Goal: Transaction & Acquisition: Subscribe to service/newsletter

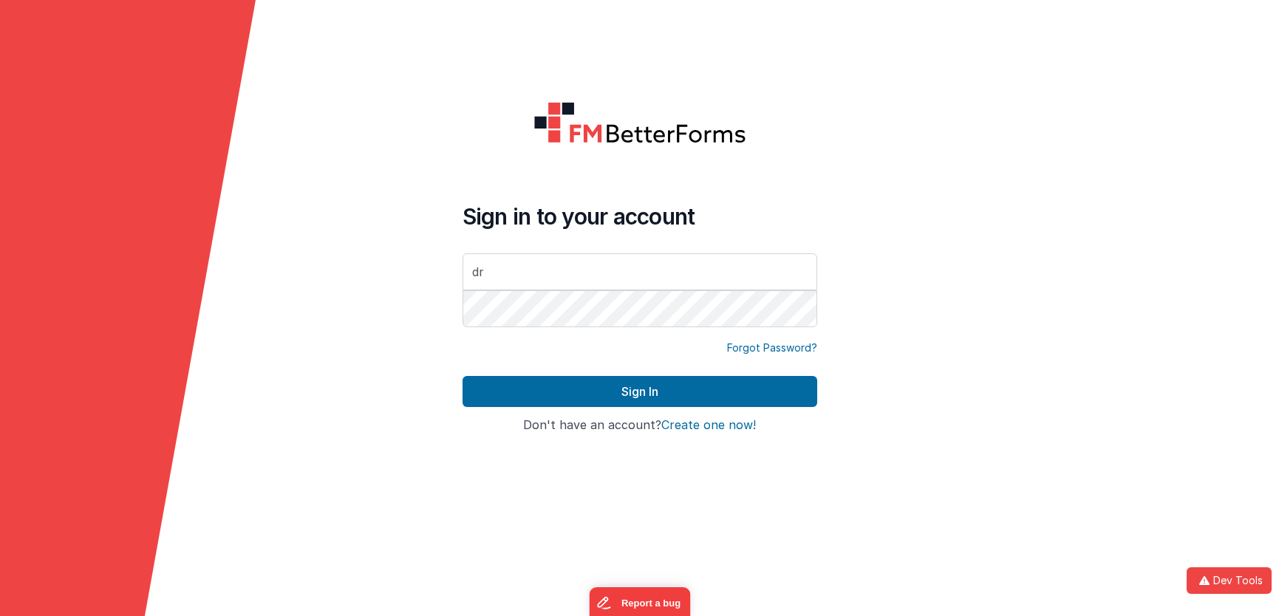
type input "d"
type input "[PERSON_NAME][EMAIL_ADDRESS][DOMAIN_NAME]"
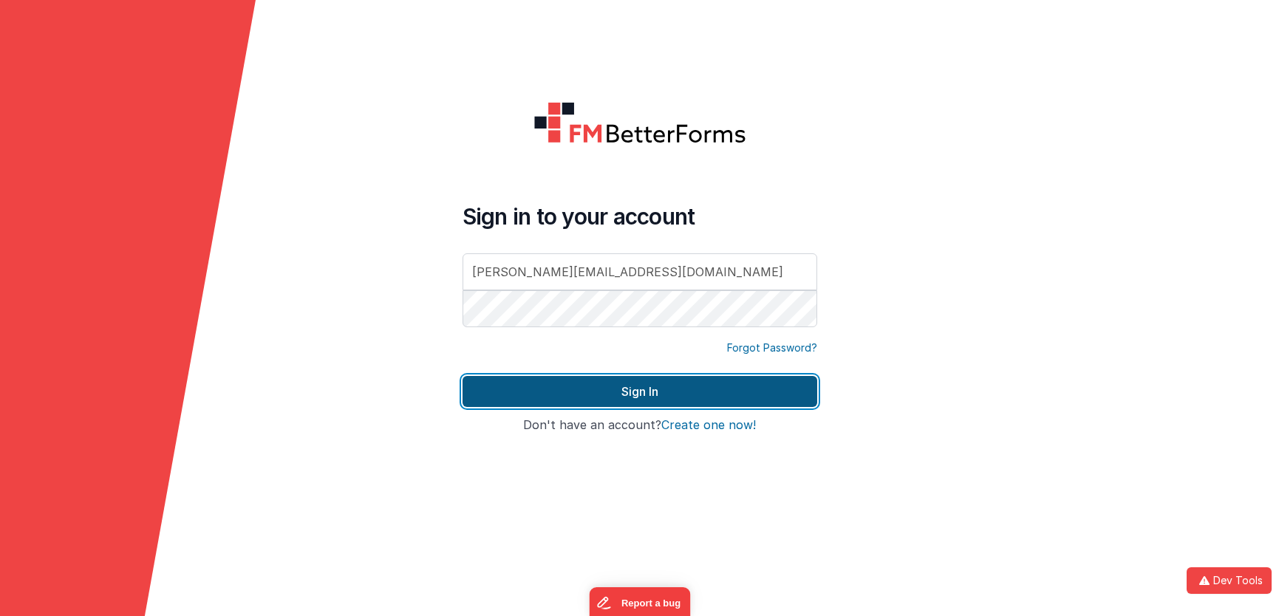
click at [655, 400] on button "Sign In" at bounding box center [640, 391] width 355 height 31
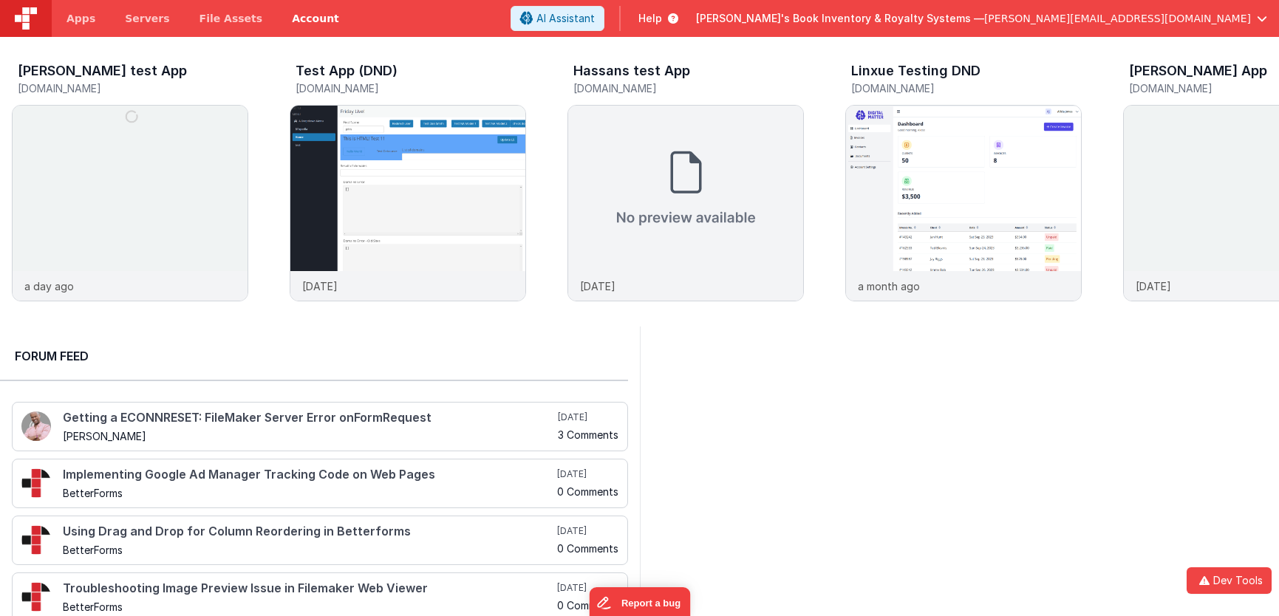
click at [277, 19] on link "Account" at bounding box center [315, 18] width 77 height 37
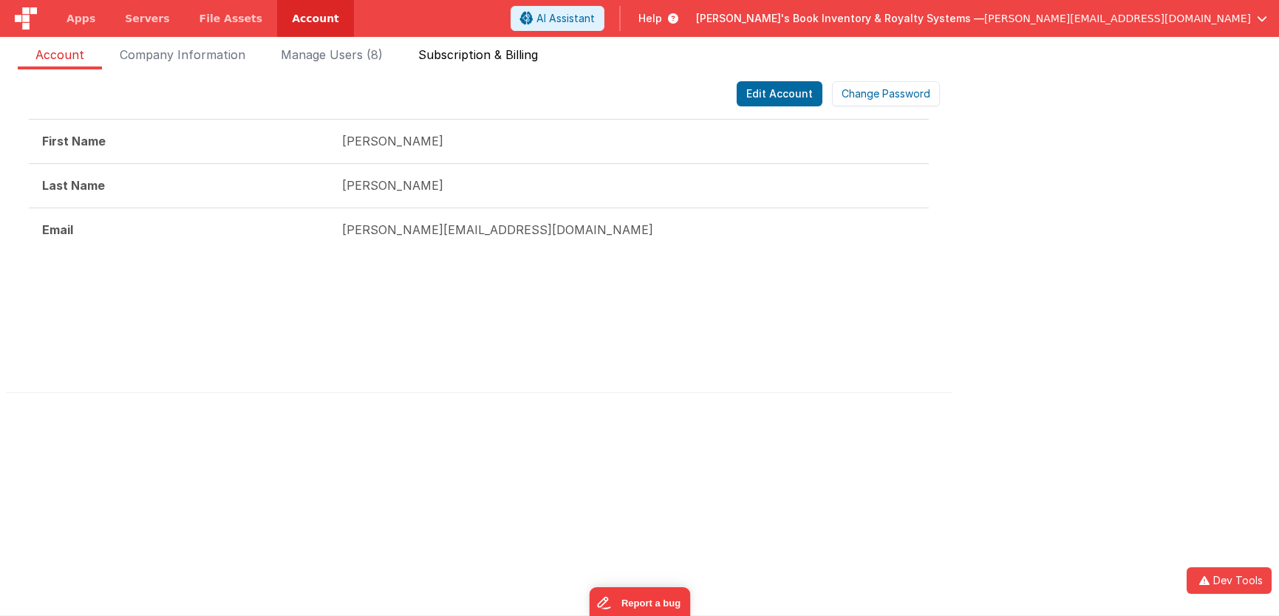
click at [459, 56] on span "Subscription & Billing" at bounding box center [478, 58] width 120 height 24
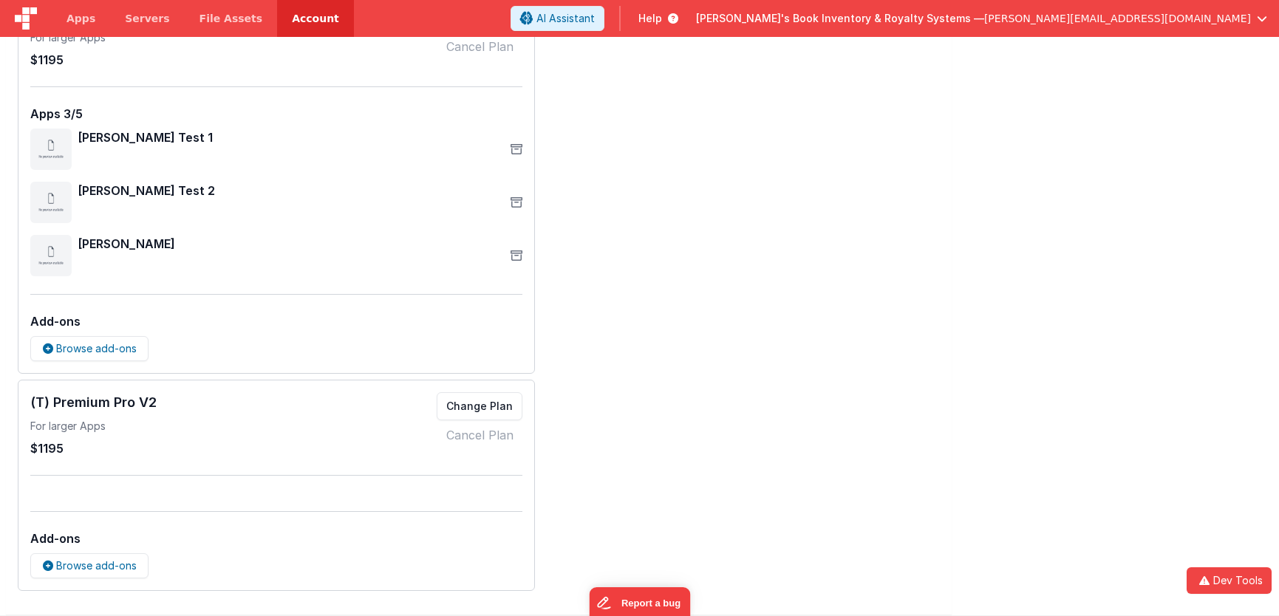
scroll to position [476, 0]
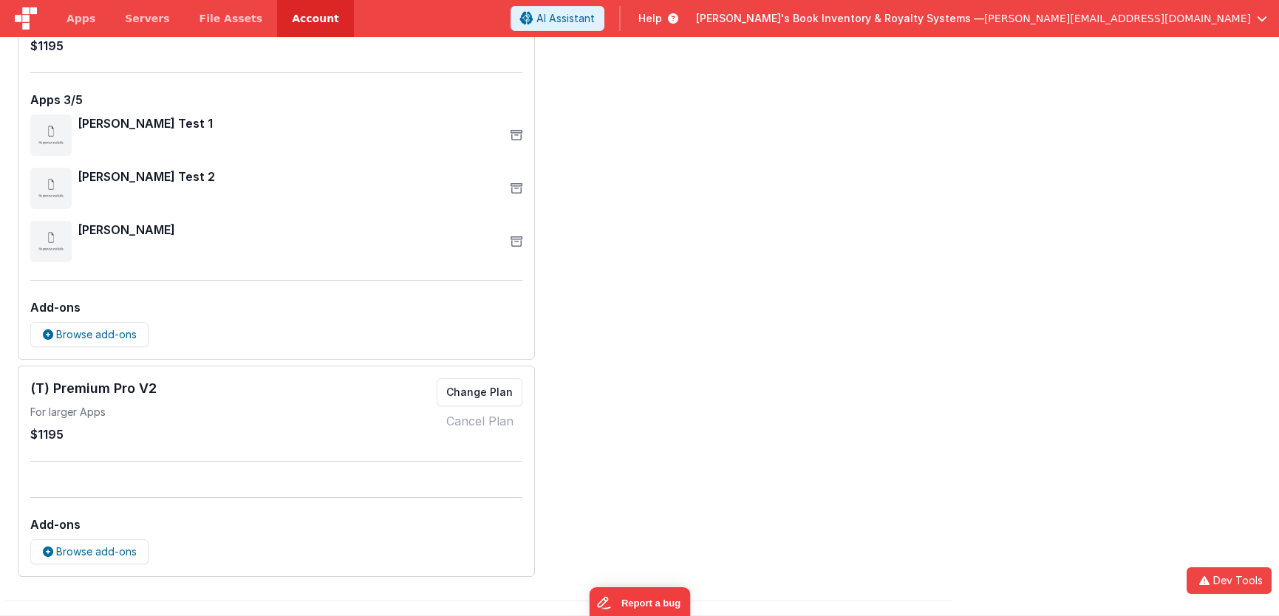
click at [702, 226] on div "Account Add-Ons Browse add-ons Additional Organization Seat Add more seats Remo…" at bounding box center [479, 91] width 922 height 972
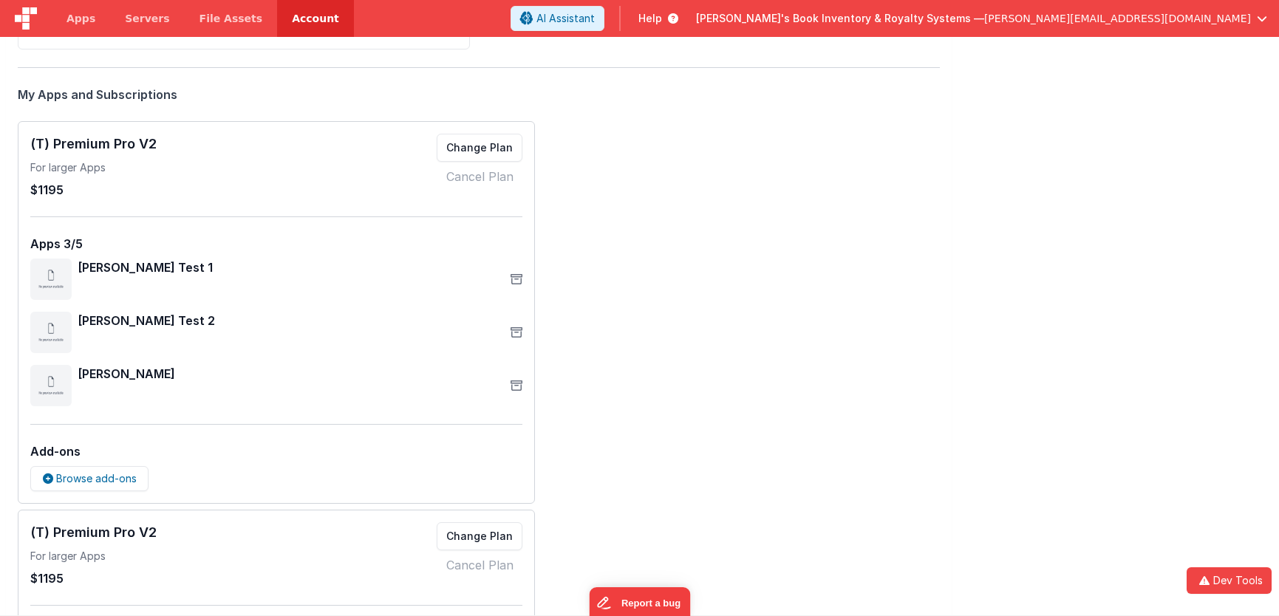
scroll to position [328, 0]
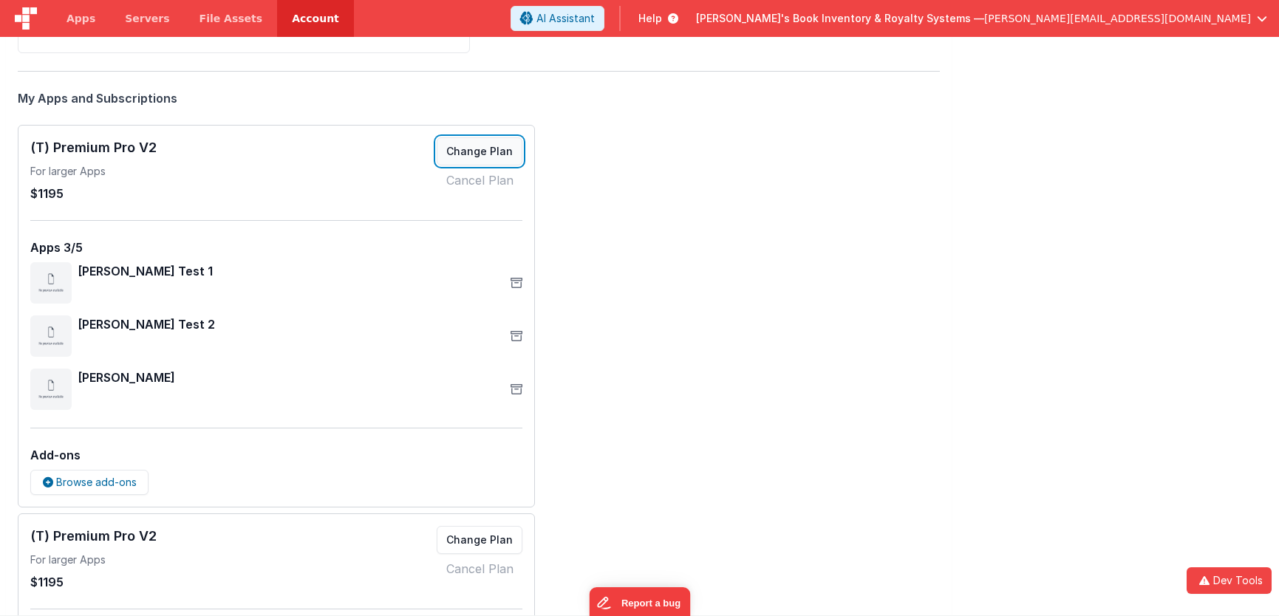
click at [494, 152] on button "Change Plan" at bounding box center [480, 151] width 86 height 28
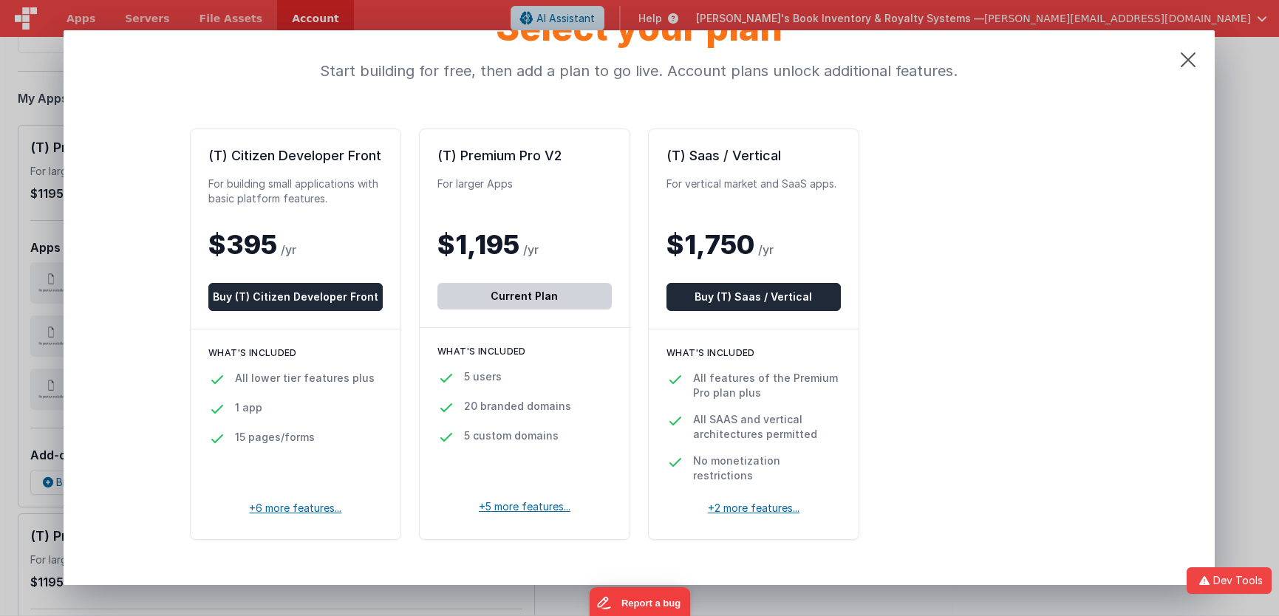
scroll to position [69, 0]
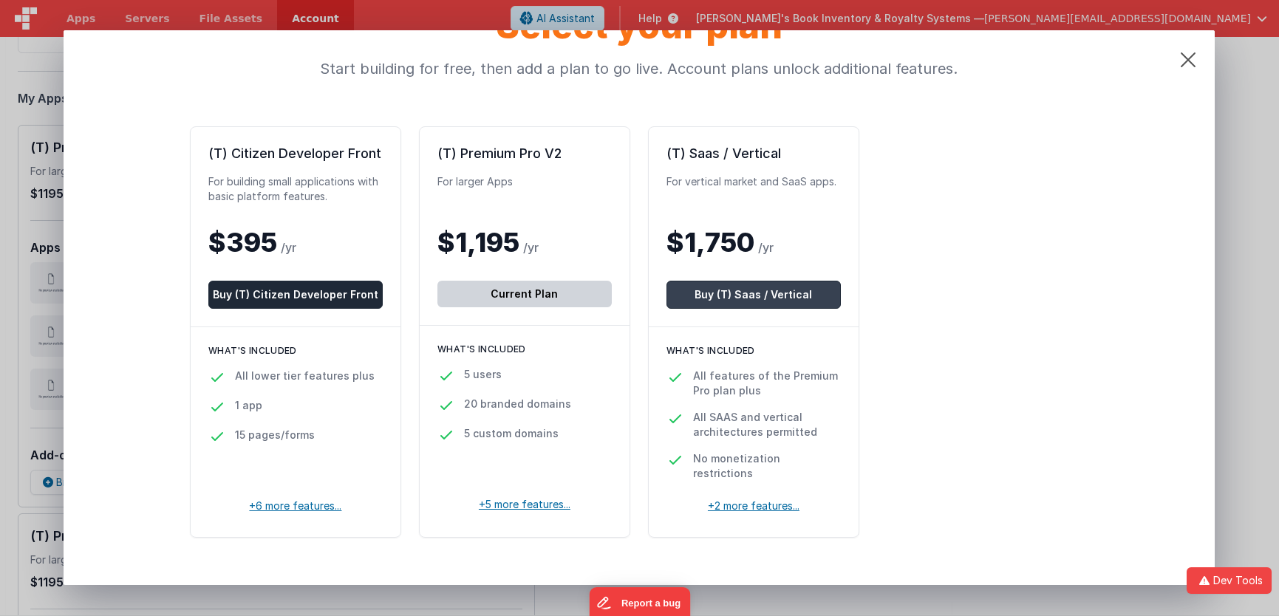
click at [768, 294] on button "Buy (T) Saas / Vertical" at bounding box center [753, 295] width 174 height 28
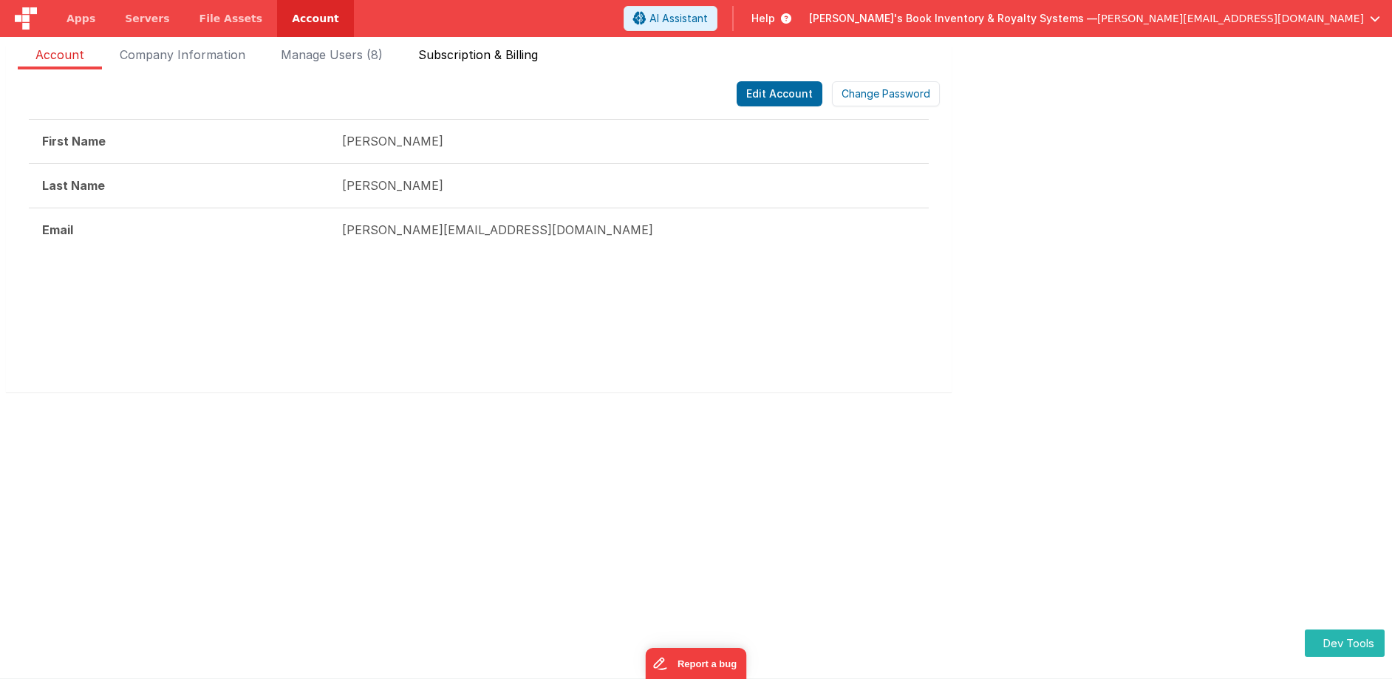
click at [474, 56] on span "Subscription & Billing" at bounding box center [478, 58] width 120 height 24
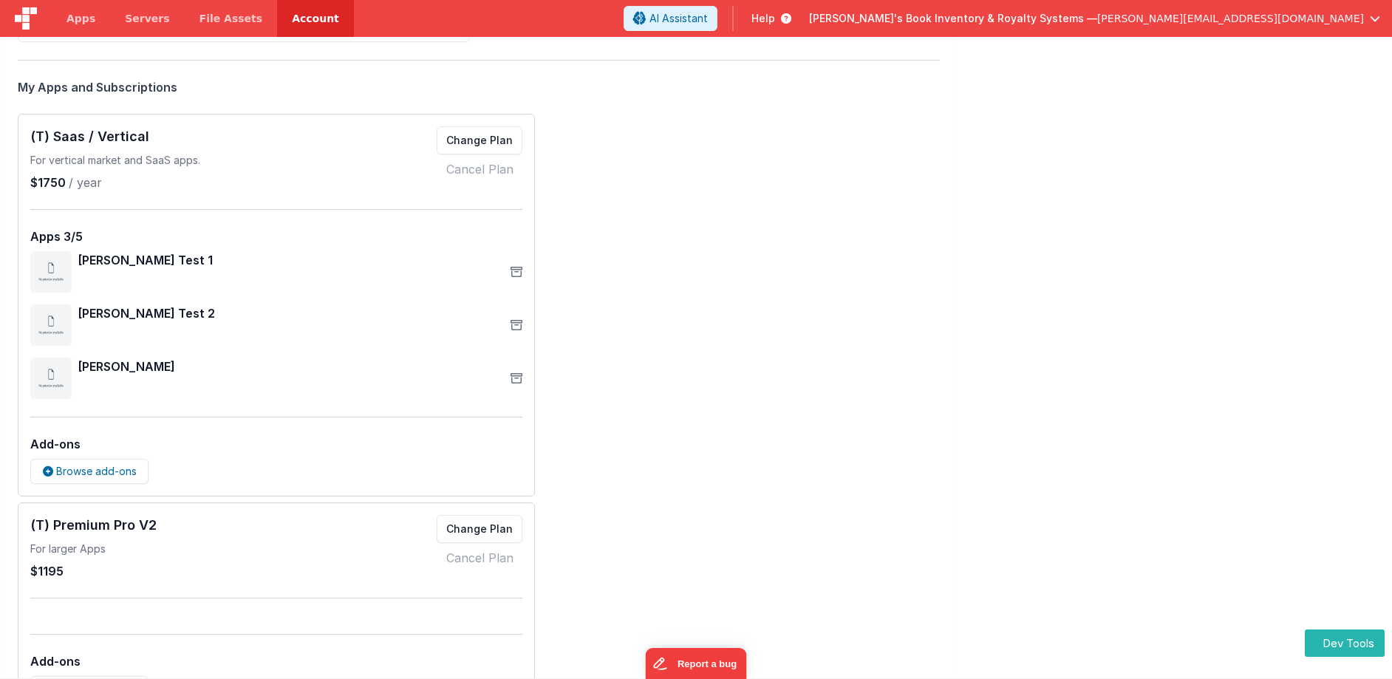
scroll to position [339, 0]
click at [485, 533] on button "Change Plan" at bounding box center [480, 529] width 86 height 28
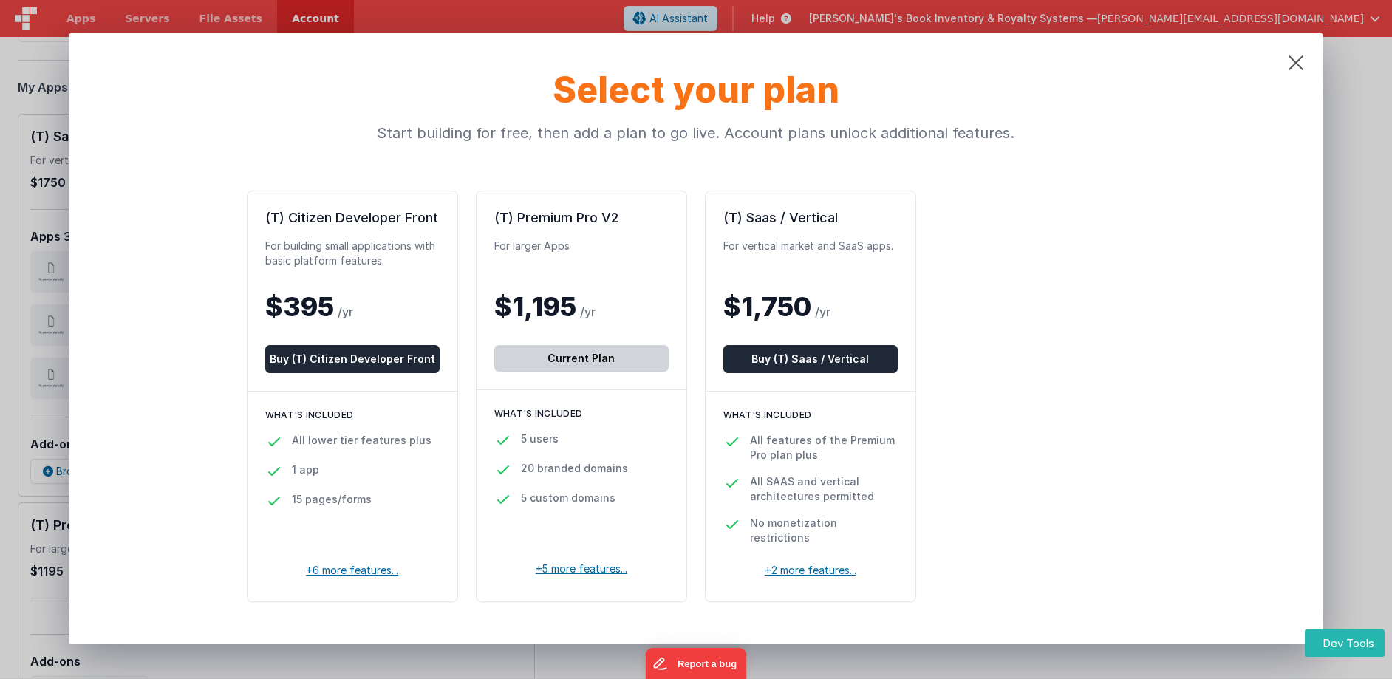
scroll to position [13, 0]
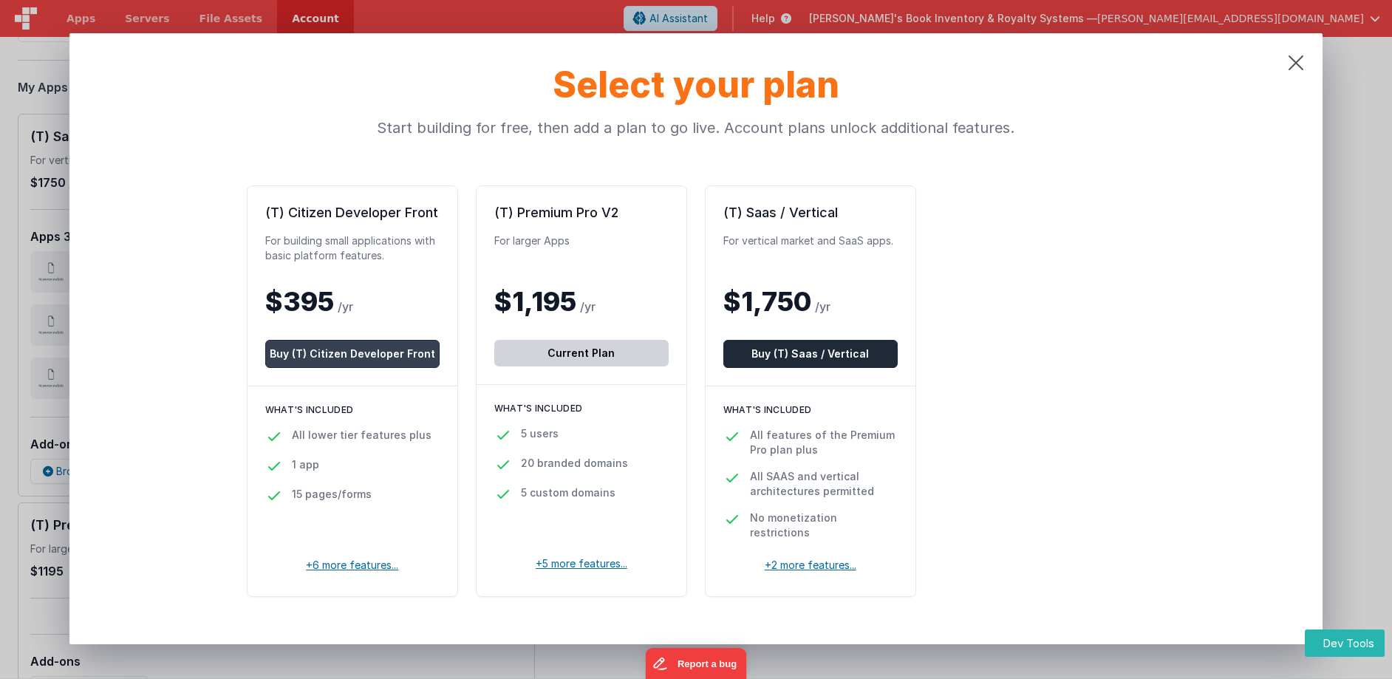
click at [352, 345] on button "Buy (T) Citizen Developer Front" at bounding box center [352, 354] width 174 height 28
click at [1299, 62] on icon at bounding box center [1295, 62] width 53 height 59
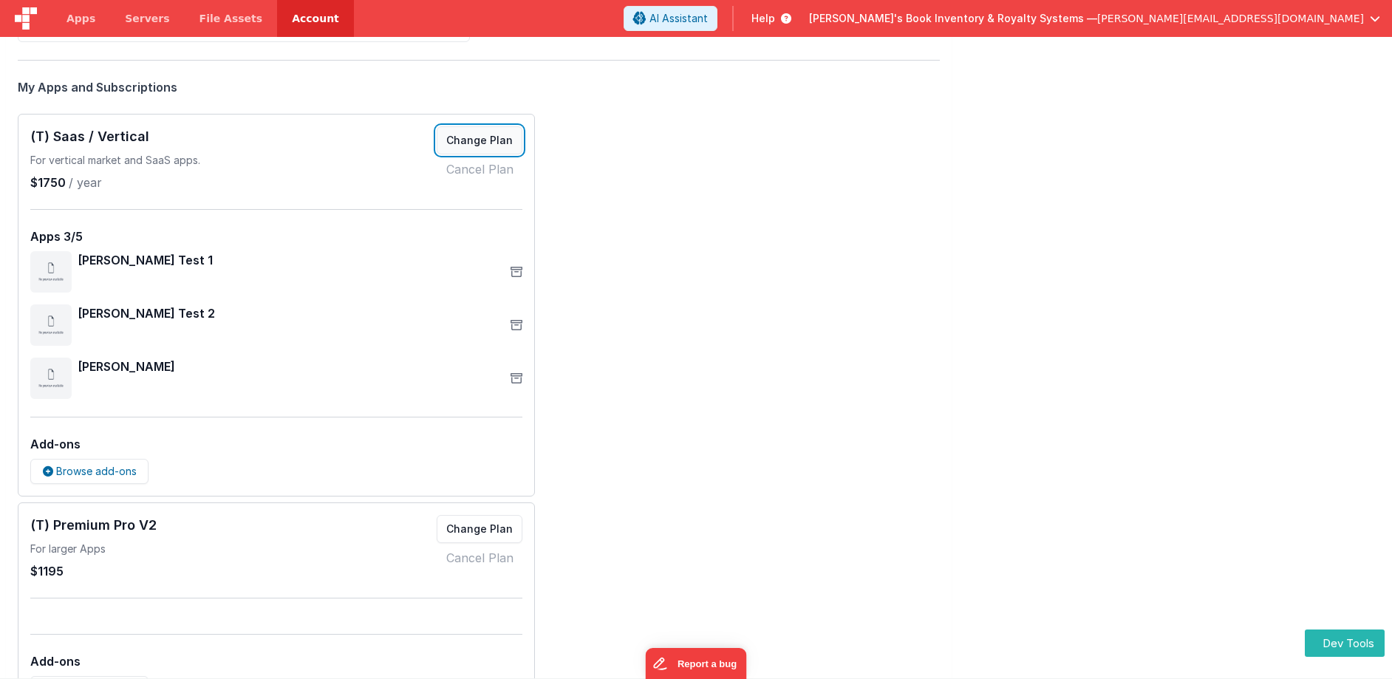
click at [483, 137] on button "Change Plan" at bounding box center [480, 140] width 86 height 28
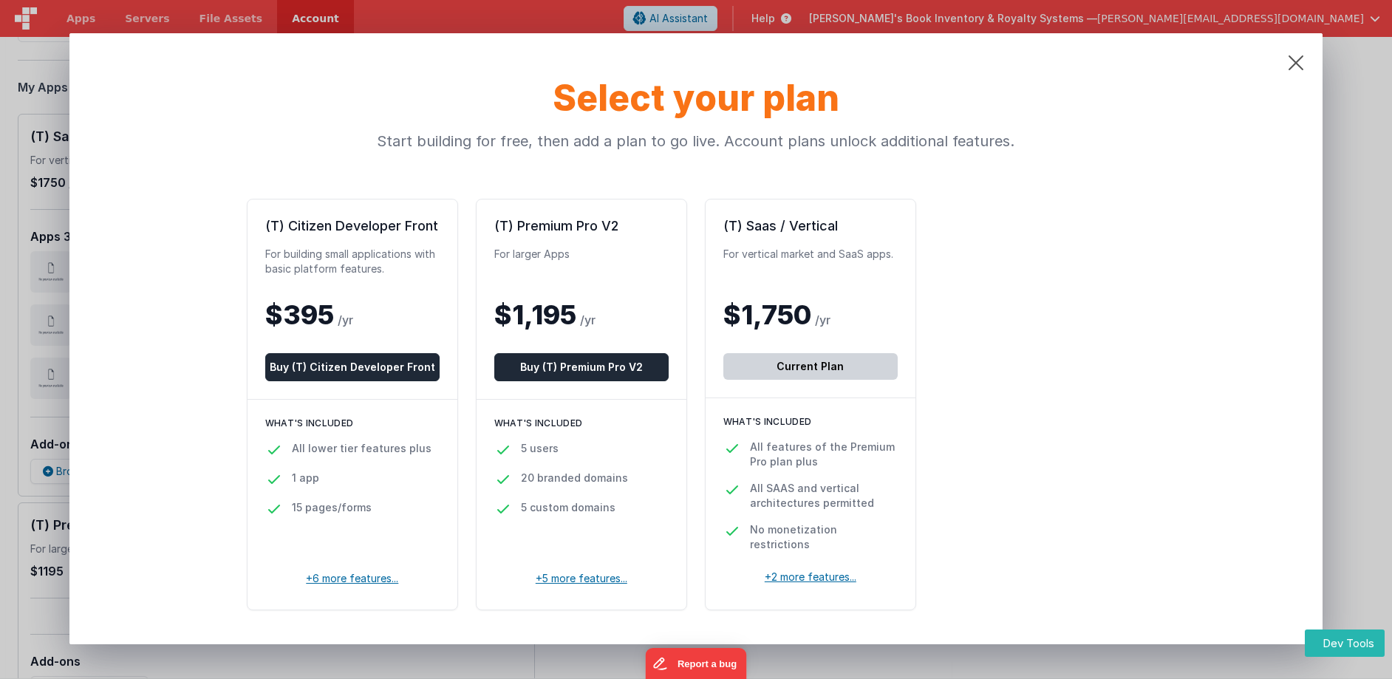
scroll to position [339, 0]
click at [343, 372] on button "Buy (T) Citizen Developer Front" at bounding box center [352, 367] width 174 height 28
click at [404, 366] on button "Buy (T) Citizen Developer Front" at bounding box center [352, 367] width 174 height 28
click at [1297, 66] on icon at bounding box center [1295, 62] width 53 height 59
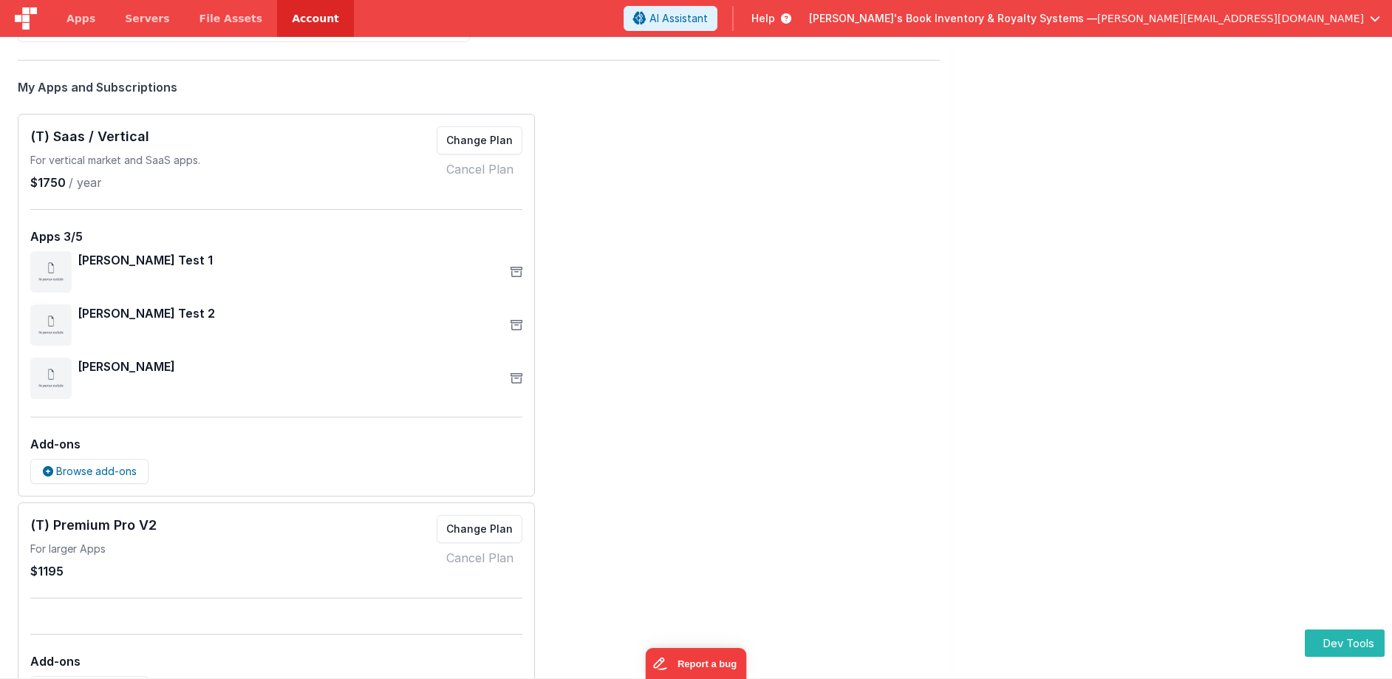
click at [1097, 15] on span "[PERSON_NAME]'s Book Inventory & Royalty Systems —" at bounding box center [953, 18] width 288 height 15
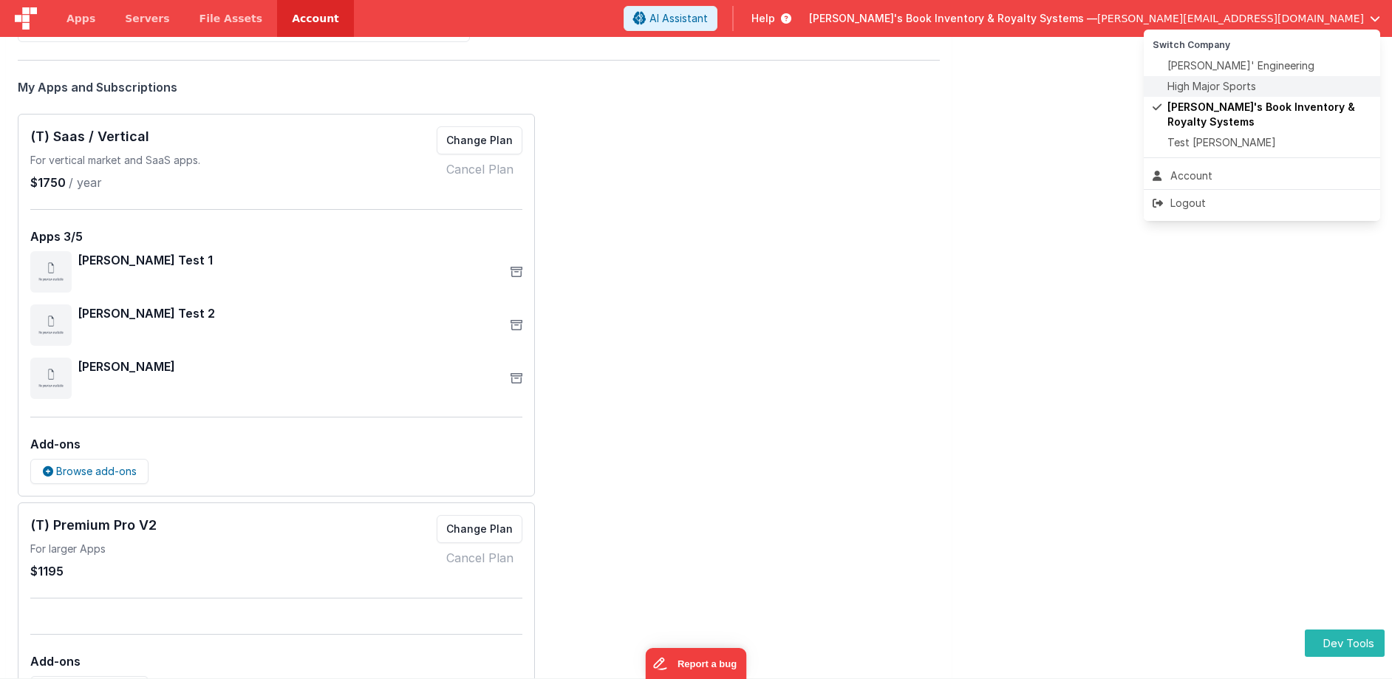
click at [1176, 81] on span "High Major Sports" at bounding box center [1211, 86] width 89 height 15
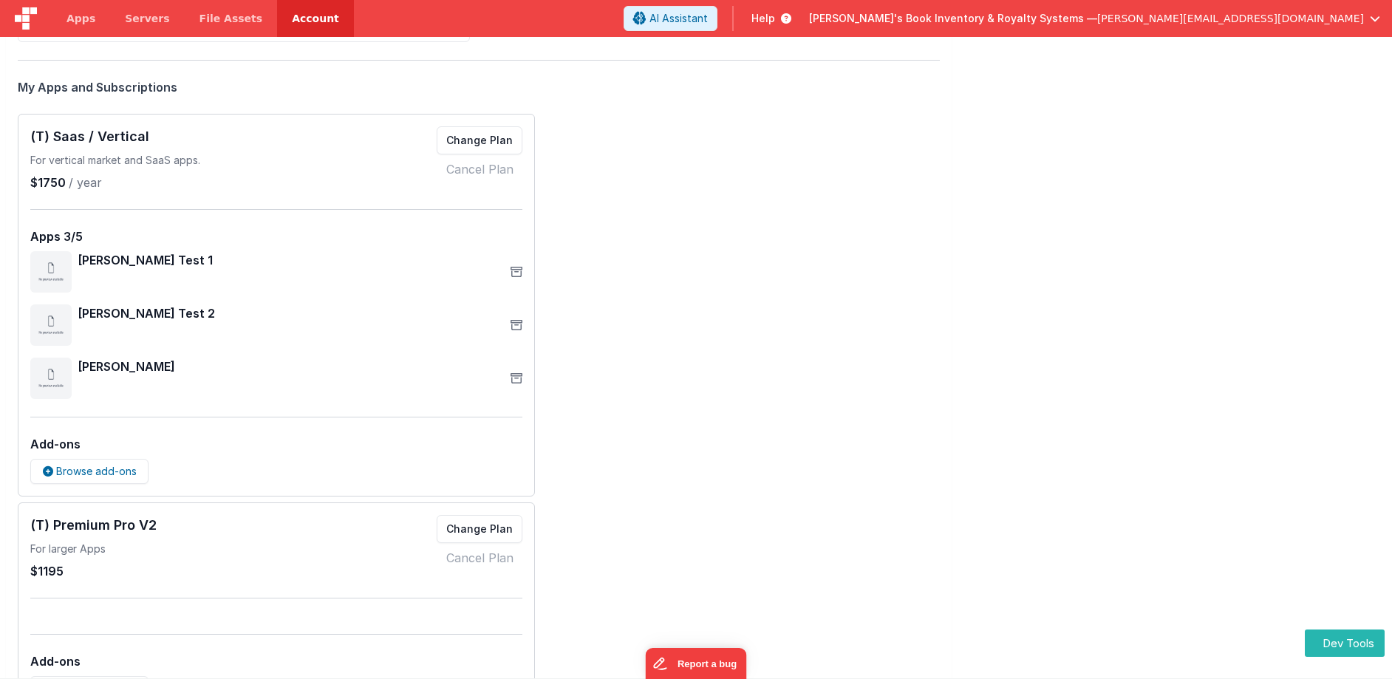
click at [1097, 13] on span "[PERSON_NAME]'s Book Inventory & Royalty Systems —" at bounding box center [953, 18] width 288 height 15
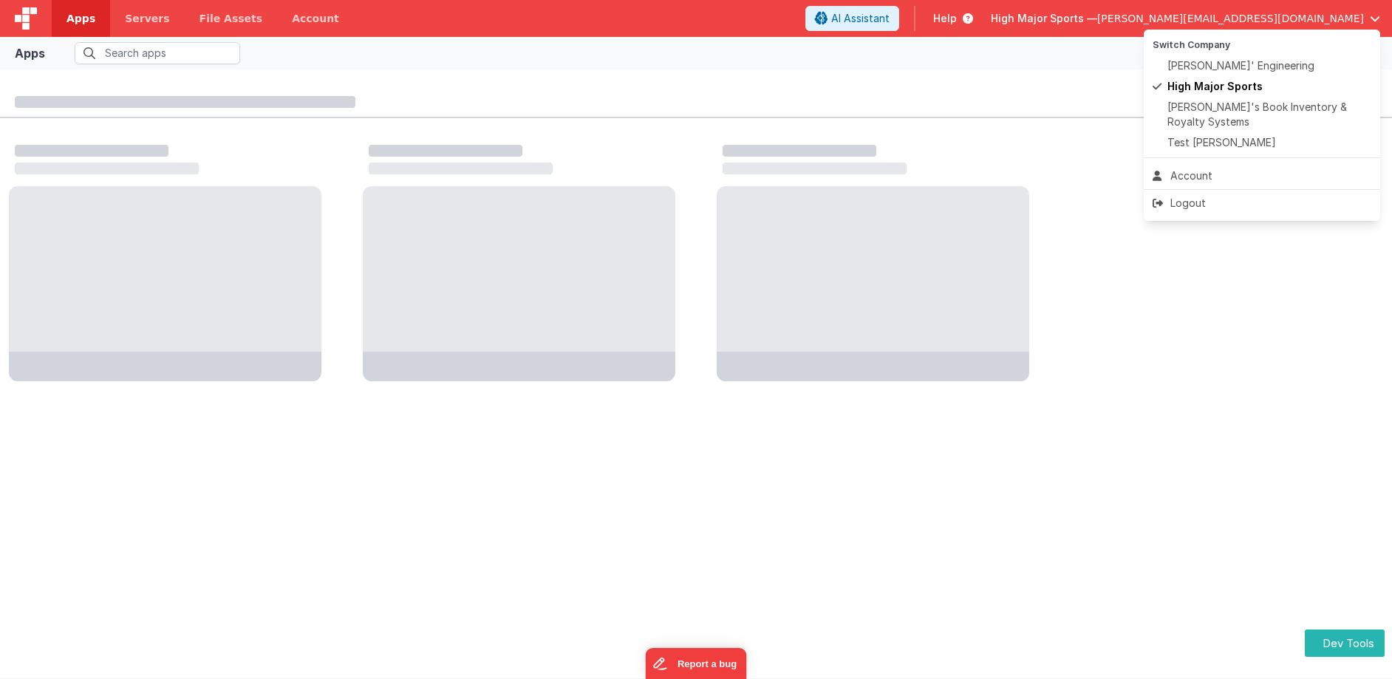
click at [1039, 89] on button at bounding box center [696, 339] width 1392 height 679
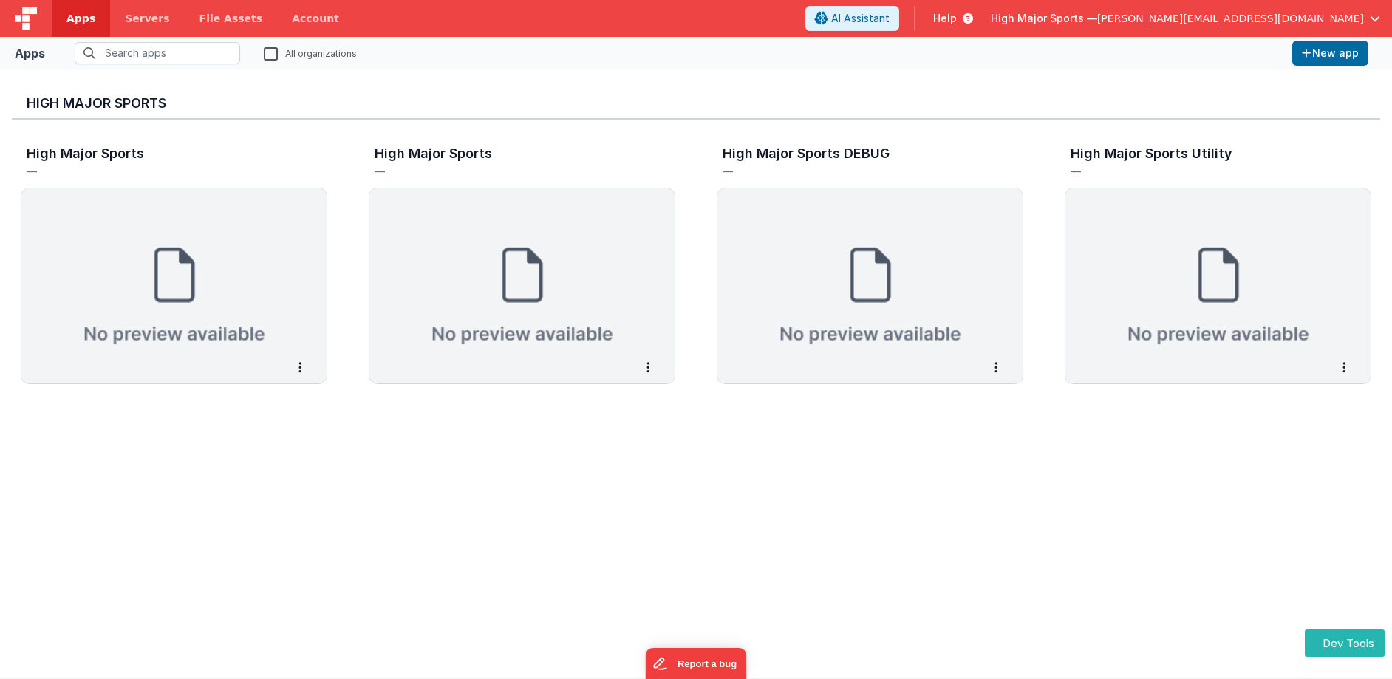
click at [1097, 18] on span "High Major Sports —" at bounding box center [1044, 18] width 106 height 15
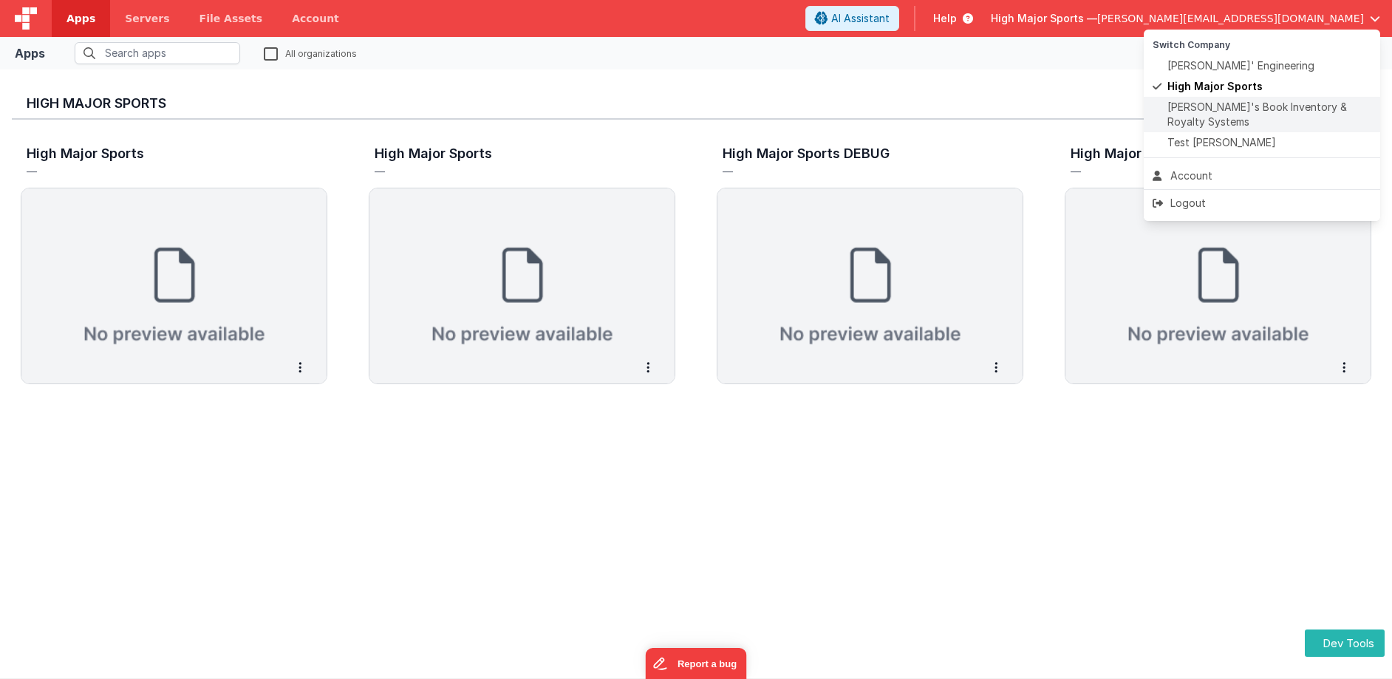
click at [1185, 116] on span "[PERSON_NAME]'s Book Inventory & Royalty Systems" at bounding box center [1269, 115] width 204 height 30
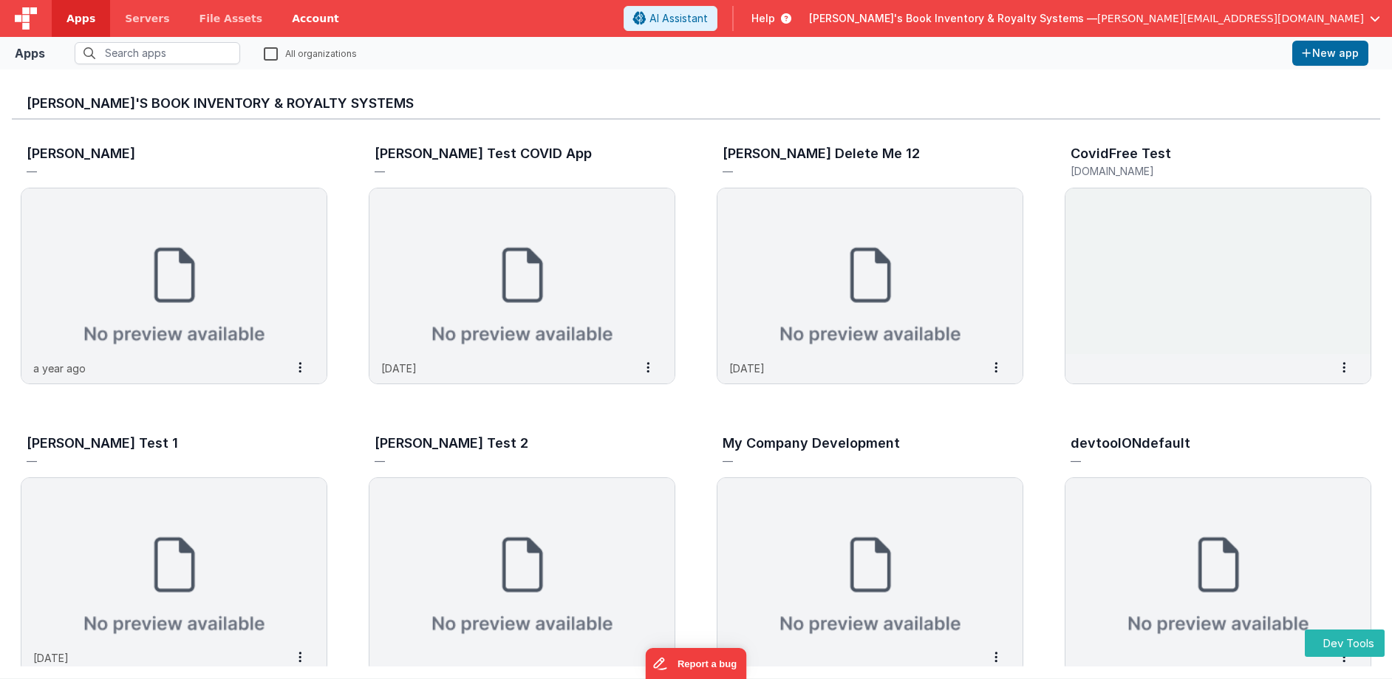
click at [284, 24] on link "Account" at bounding box center [315, 18] width 77 height 37
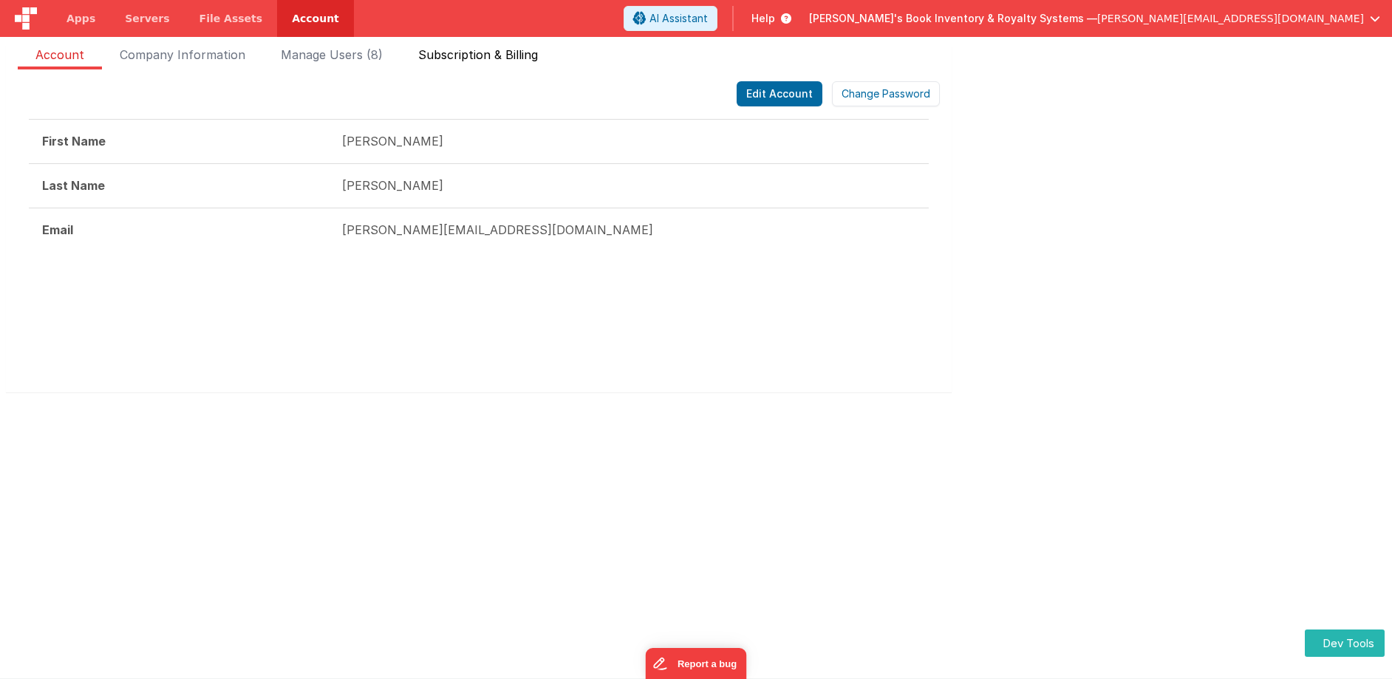
click at [500, 58] on span "Subscription & Billing" at bounding box center [478, 58] width 120 height 24
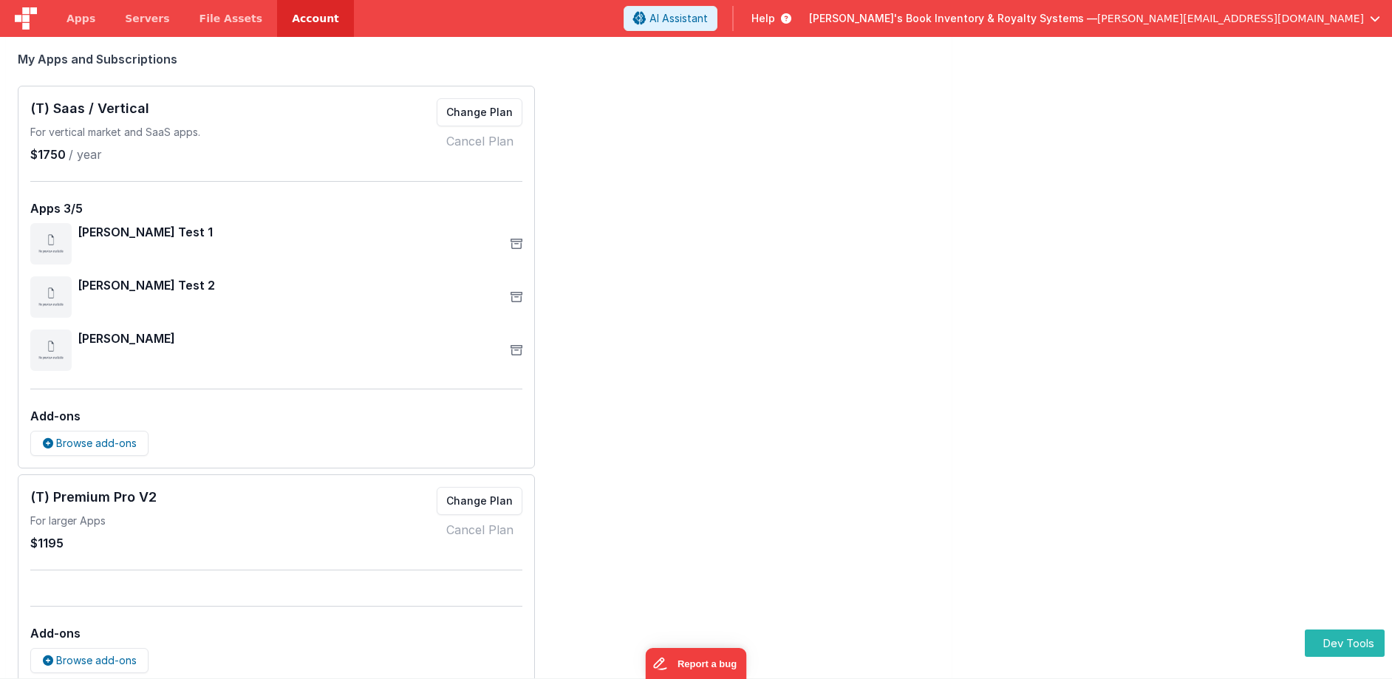
scroll to position [369, 0]
click at [496, 500] on button "Change Plan" at bounding box center [480, 499] width 86 height 28
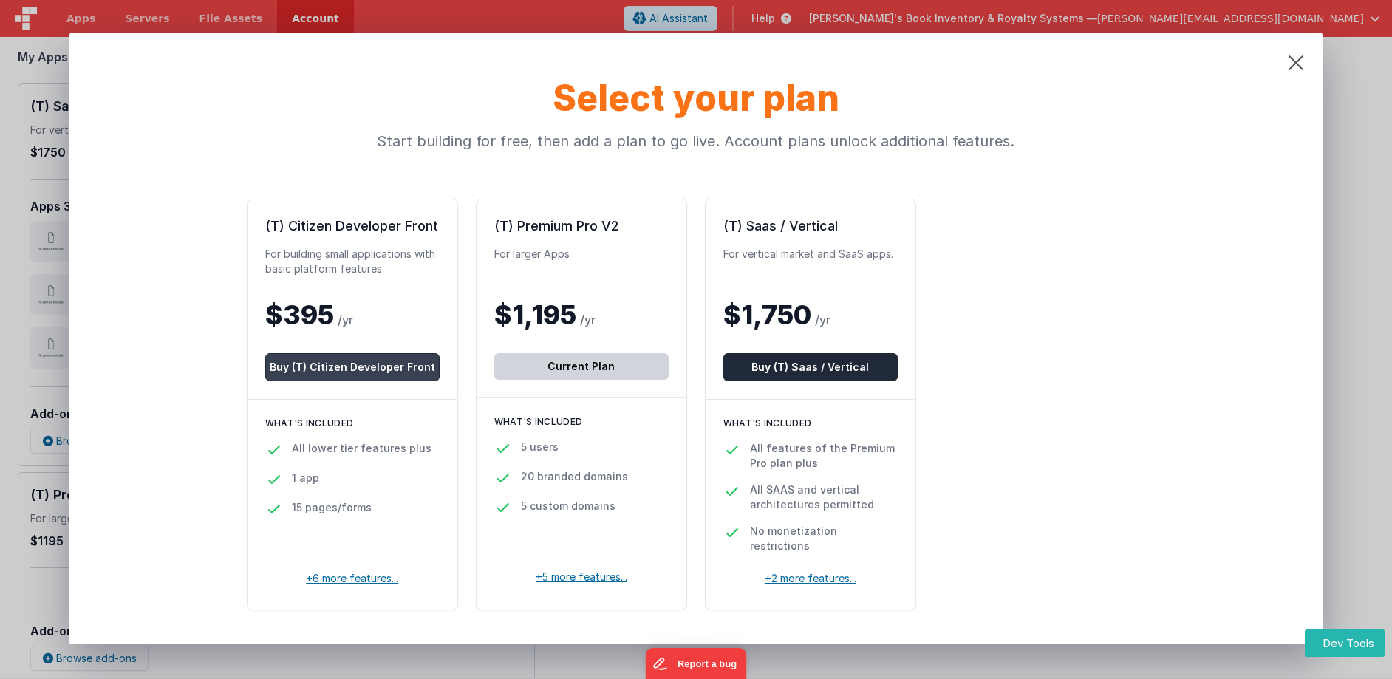
click at [369, 372] on button "Buy (T) Citizen Developer Front" at bounding box center [352, 367] width 174 height 28
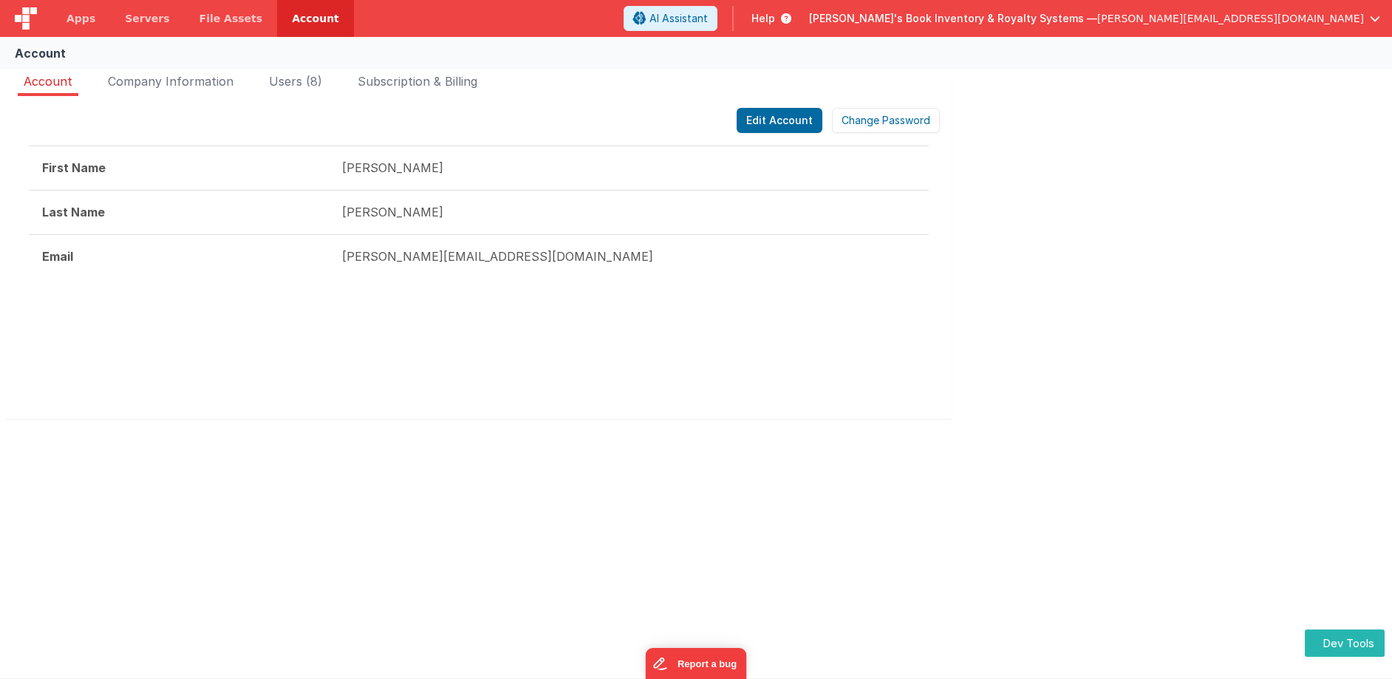
click at [160, 454] on div "Account Account Company Information Users (8) Subscription & Billing Edit Accou…" at bounding box center [696, 357] width 1392 height 641
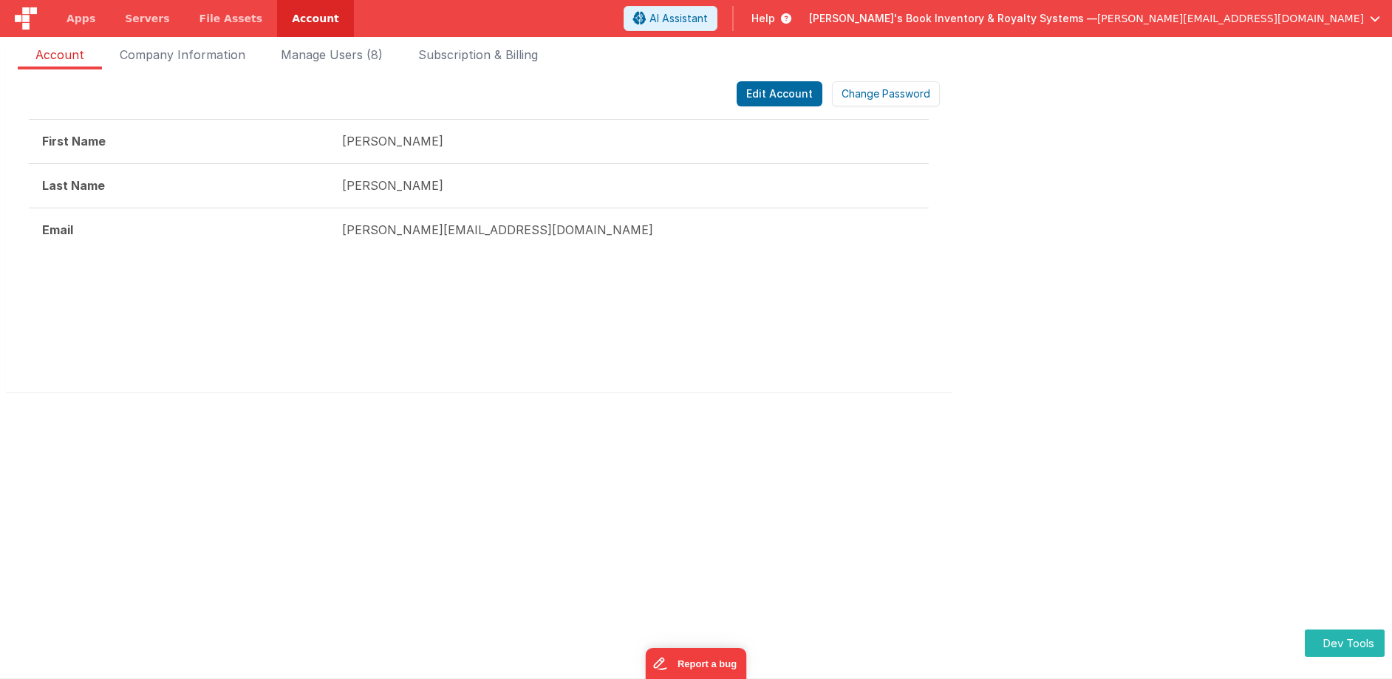
drag, startPoint x: 228, startPoint y: 488, endPoint x: 230, endPoint y: 498, distance: 9.9
click at [228, 488] on div "Account FakeApp One Starter Plan Change plan Last payment [DATE] Next payment […" at bounding box center [696, 357] width 1392 height 641
click at [499, 64] on span "Subscription & Billing" at bounding box center [478, 58] width 120 height 24
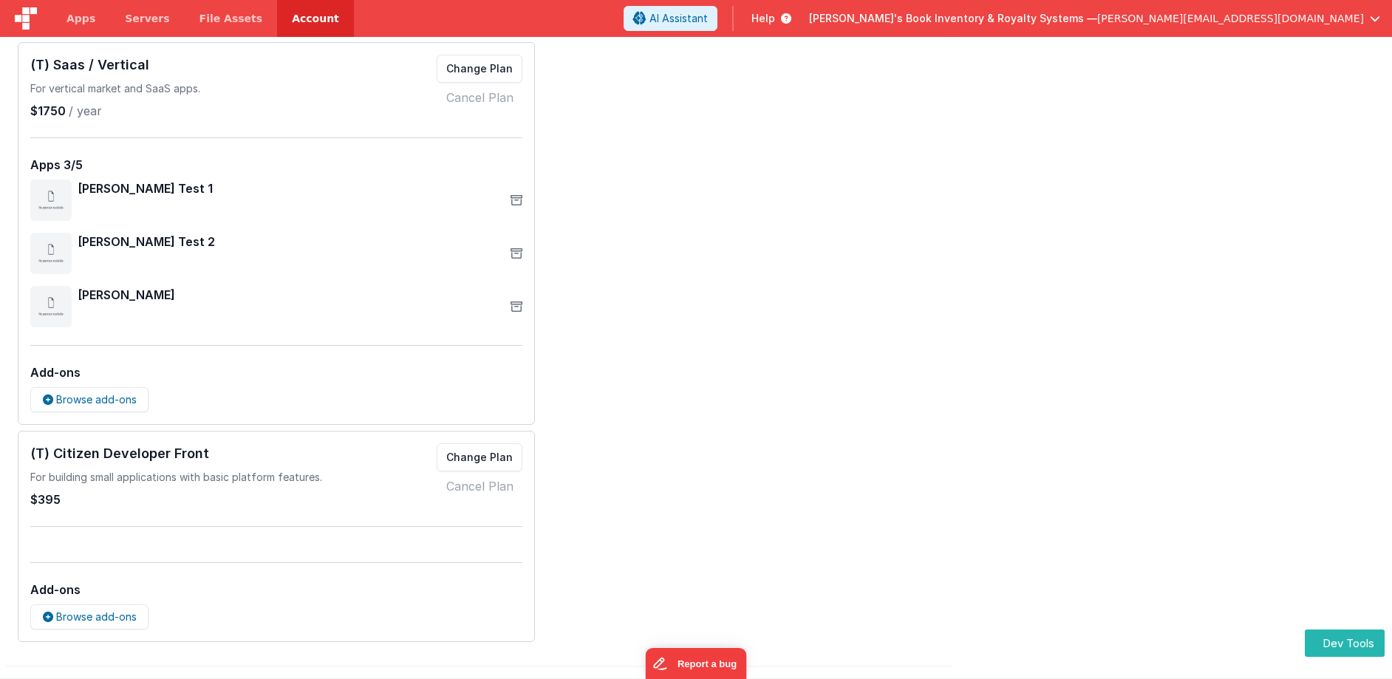
scroll to position [413, 0]
click at [492, 455] on button "Change Plan" at bounding box center [480, 455] width 86 height 28
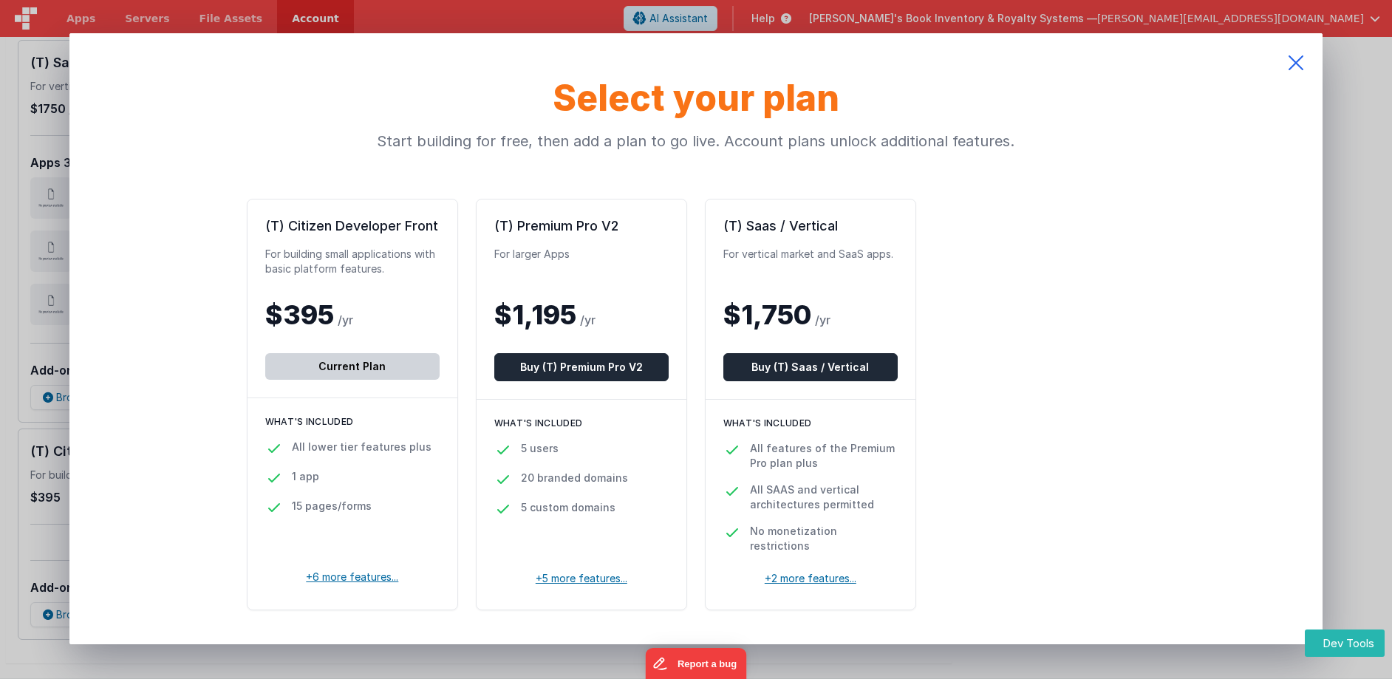
click at [1294, 70] on icon at bounding box center [1295, 62] width 53 height 59
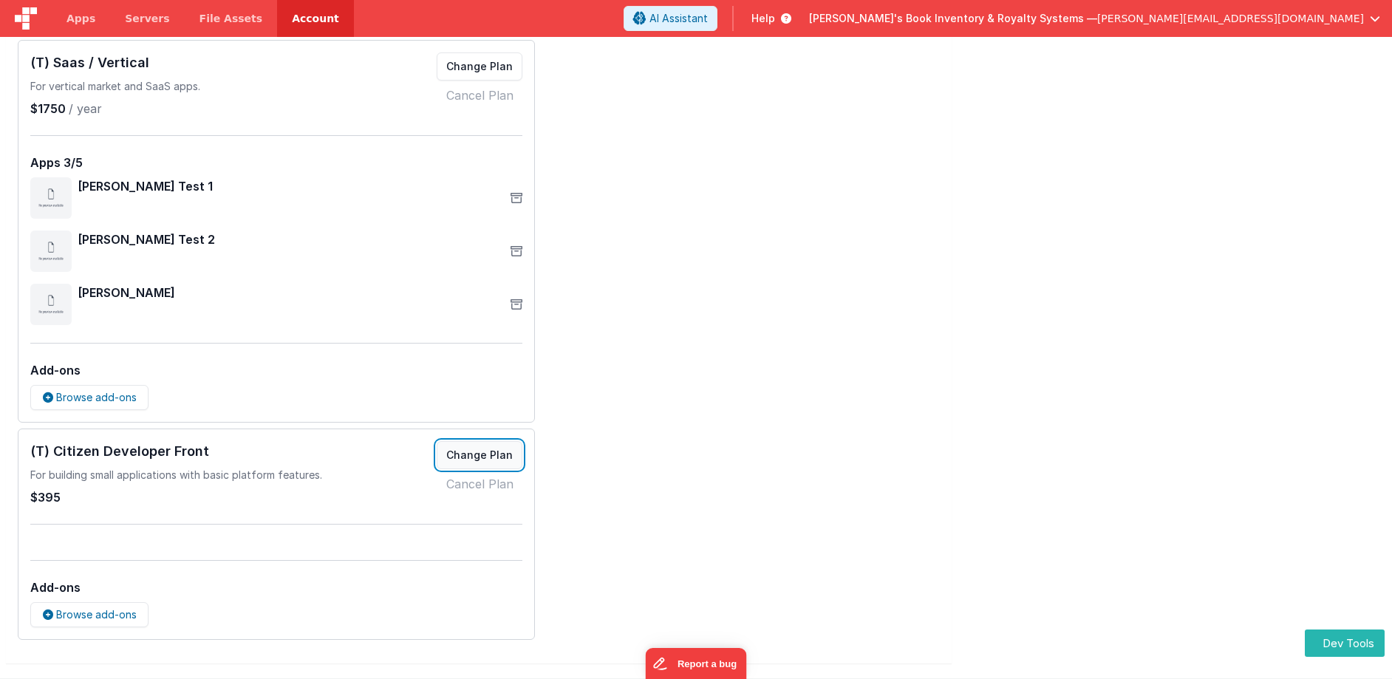
click at [491, 458] on button "Change Plan" at bounding box center [480, 455] width 86 height 28
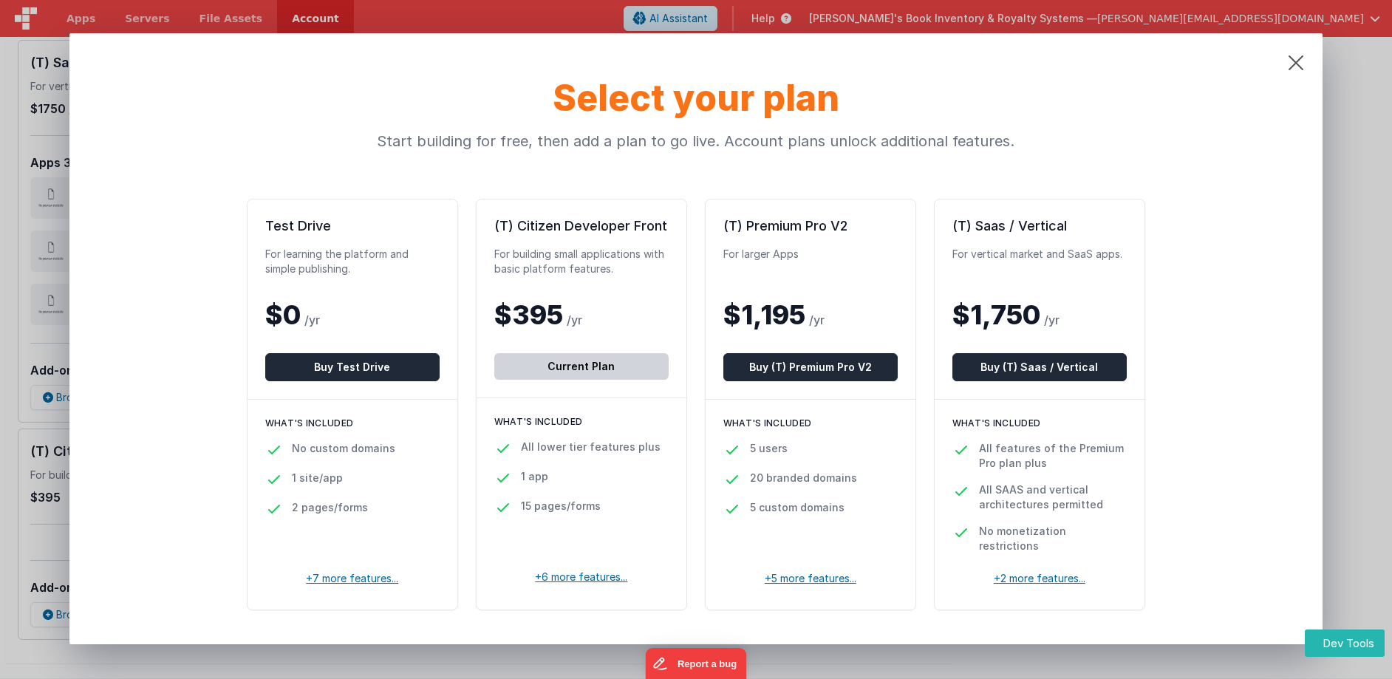
click at [311, 273] on div "For learning the platform and simple publishing." at bounding box center [352, 262] width 174 height 30
click at [372, 369] on button "Buy Test Drive" at bounding box center [352, 367] width 174 height 28
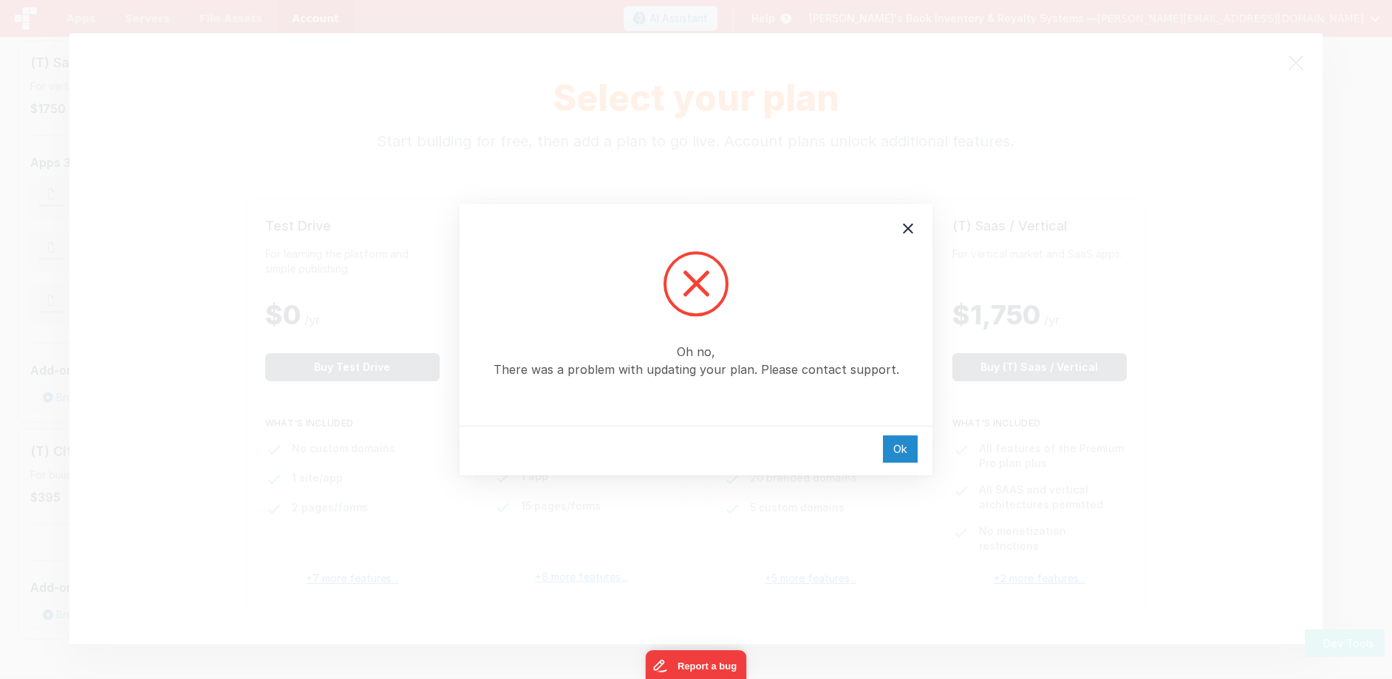
click at [901, 445] on div "Ok" at bounding box center [900, 448] width 35 height 27
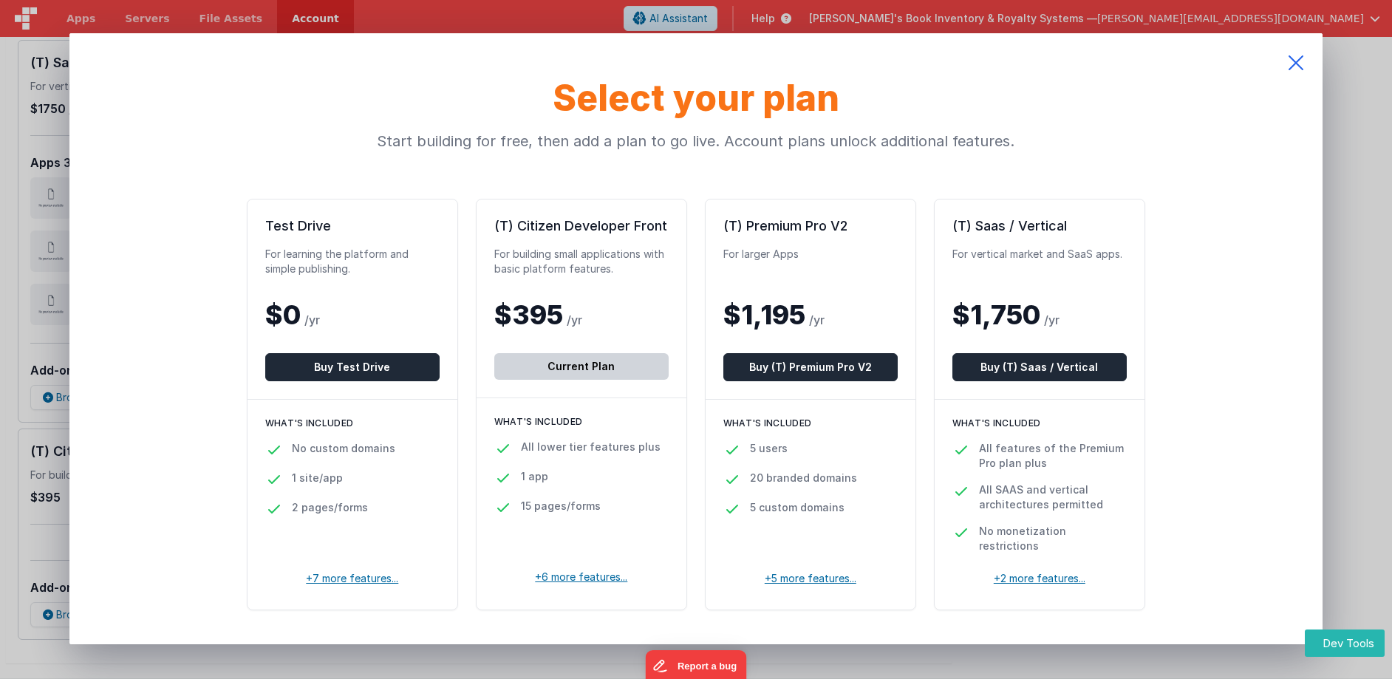
click at [1294, 62] on icon at bounding box center [1295, 62] width 53 height 59
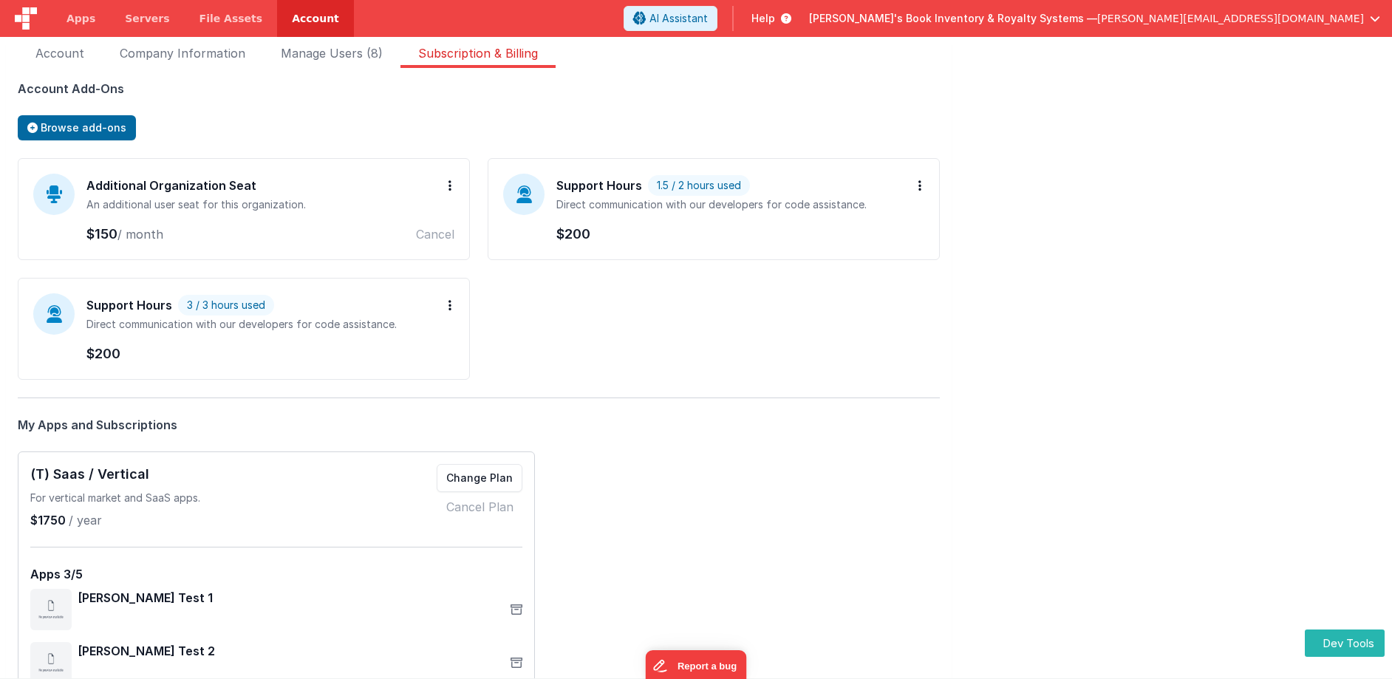
scroll to position [0, 0]
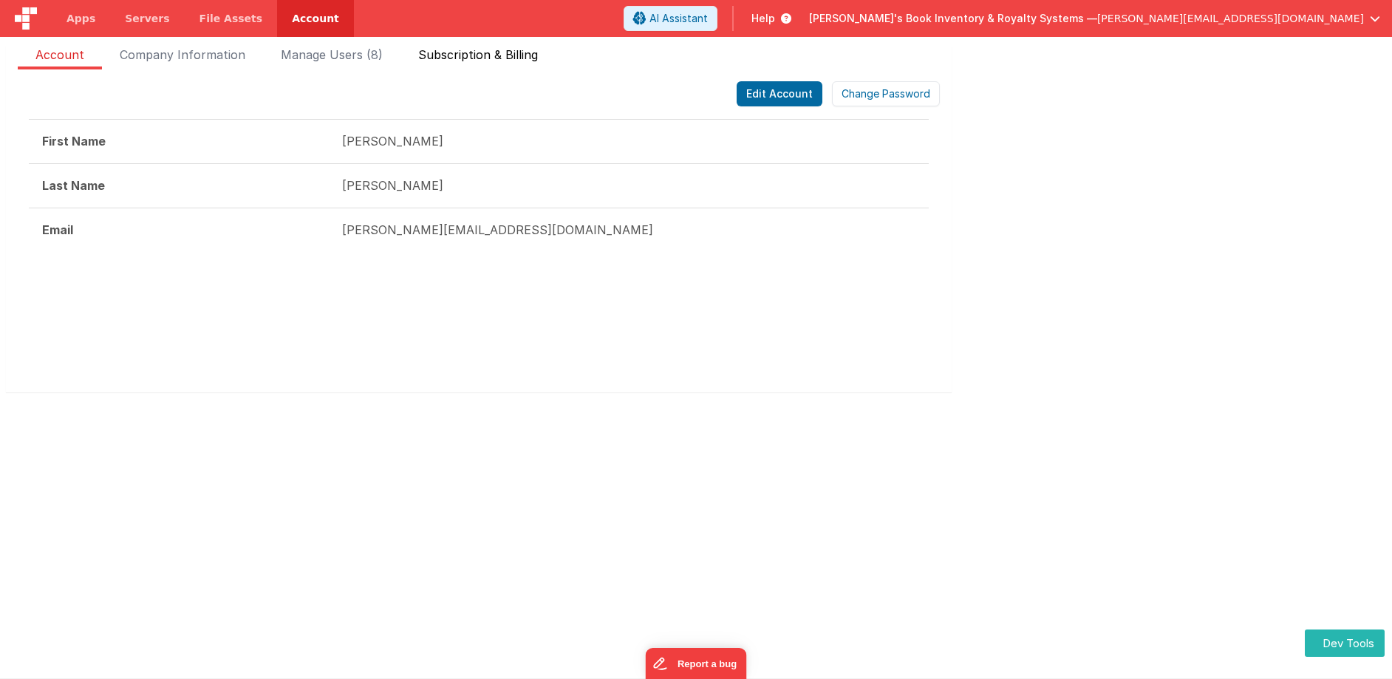
click at [509, 56] on span "Subscription & Billing" at bounding box center [478, 58] width 120 height 24
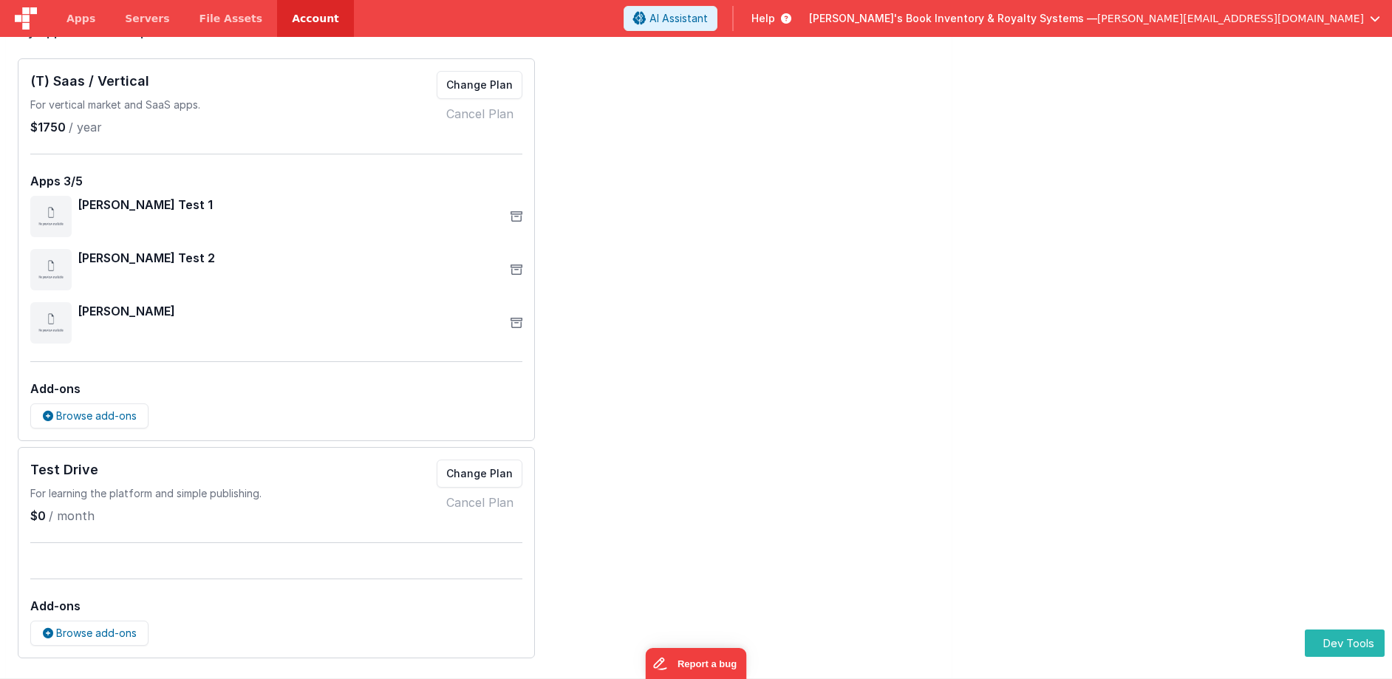
scroll to position [413, 0]
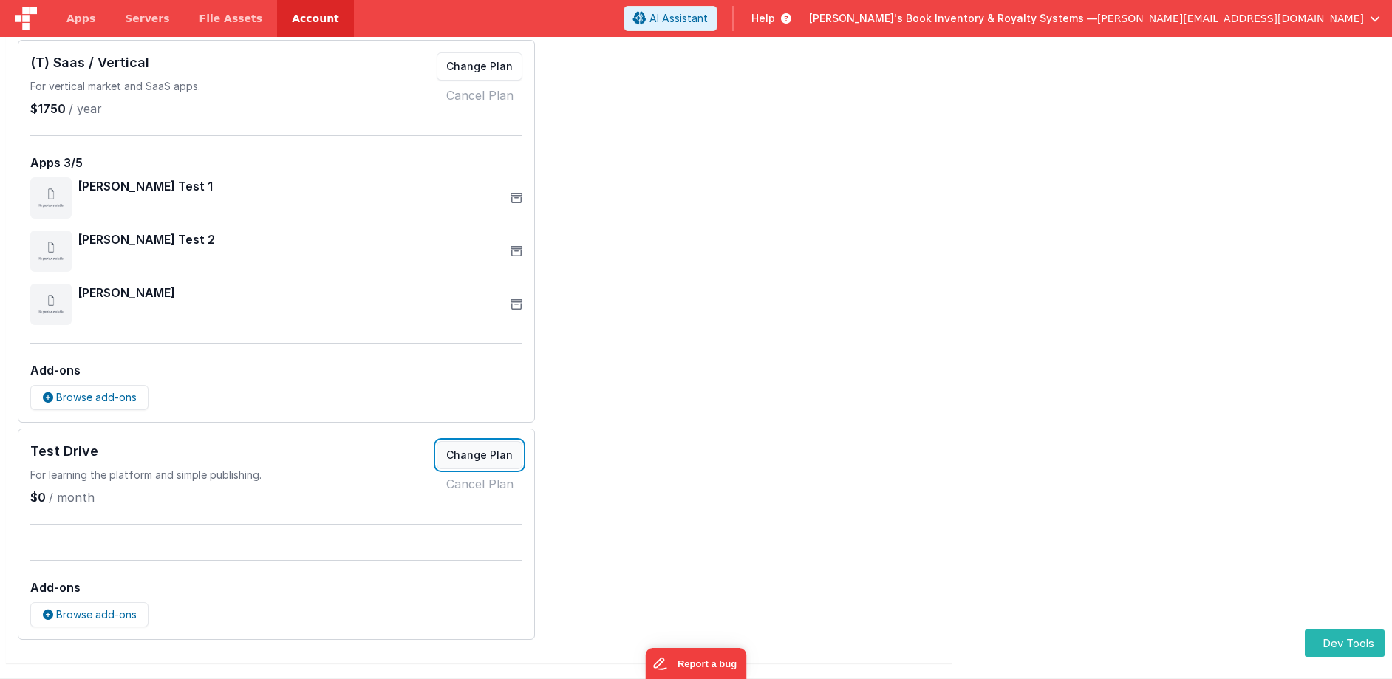
click at [481, 460] on button "Change Plan" at bounding box center [480, 455] width 86 height 28
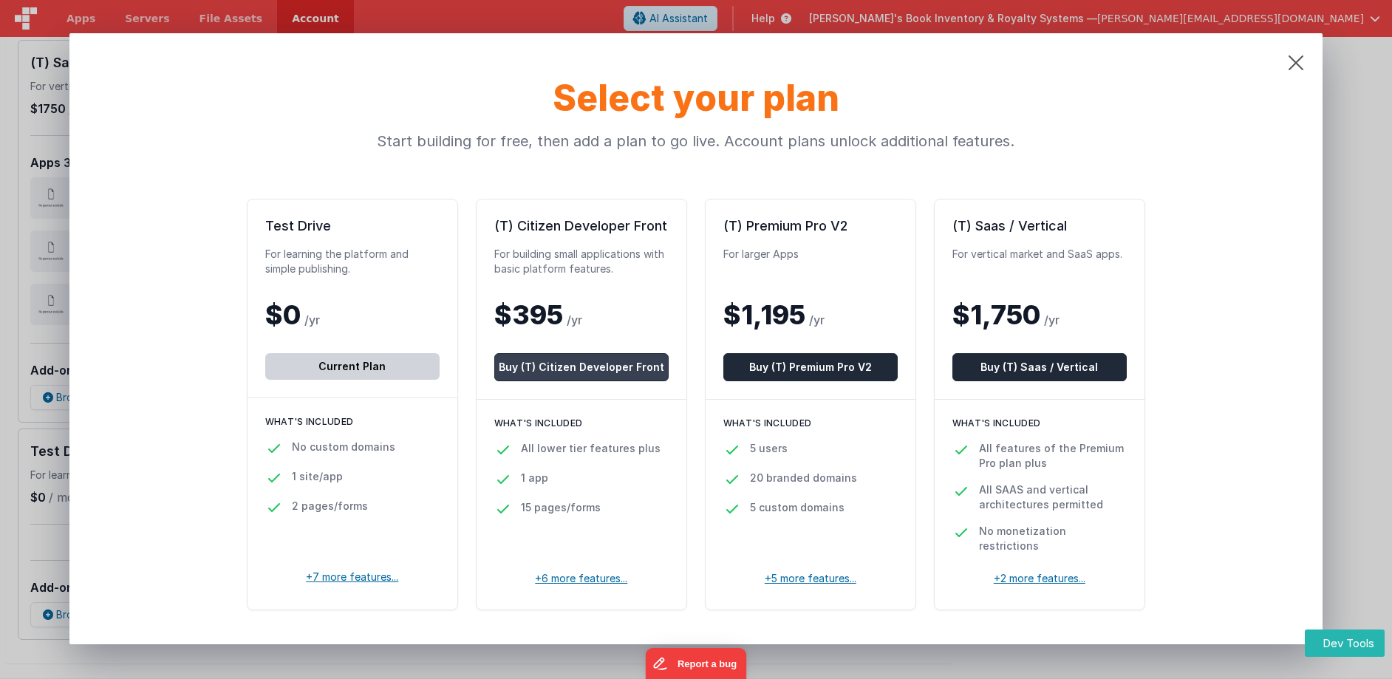
click at [614, 366] on button "Buy (T) Citizen Developer Front" at bounding box center [581, 367] width 174 height 28
click at [1289, 64] on icon at bounding box center [1295, 62] width 53 height 59
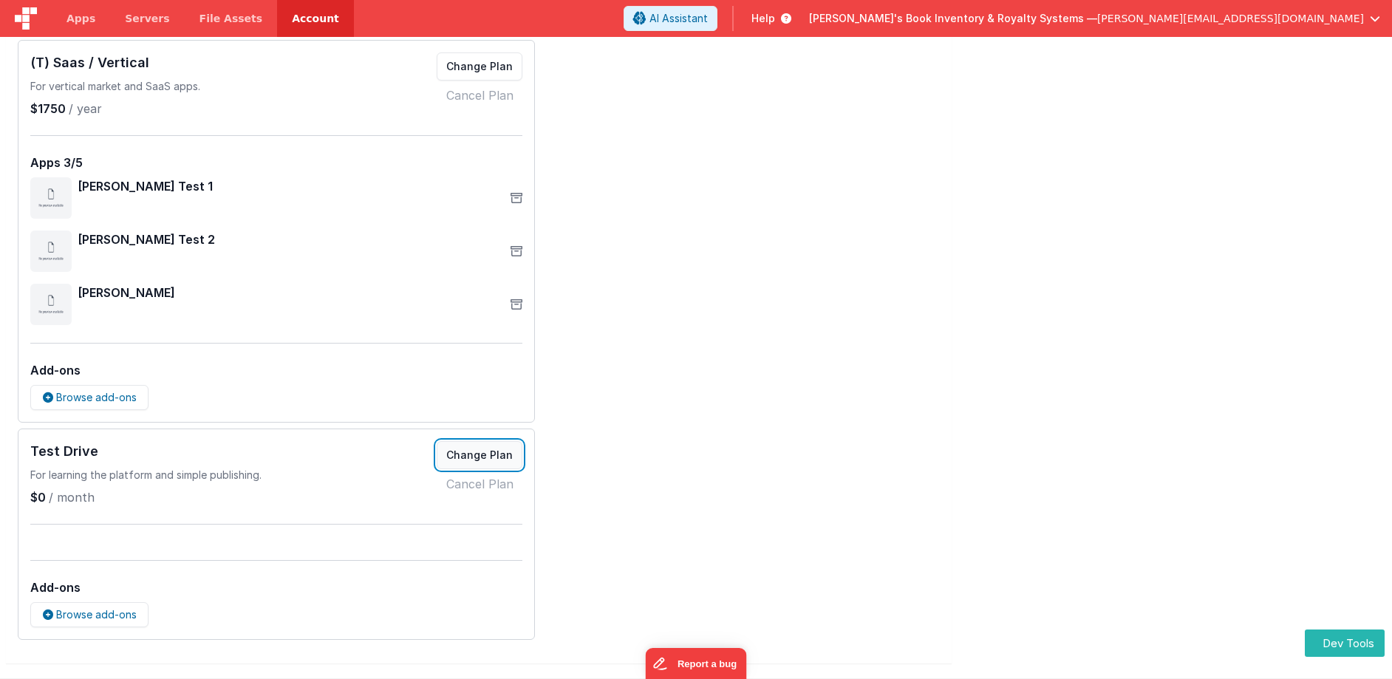
click at [472, 449] on button "Change Plan" at bounding box center [480, 455] width 86 height 28
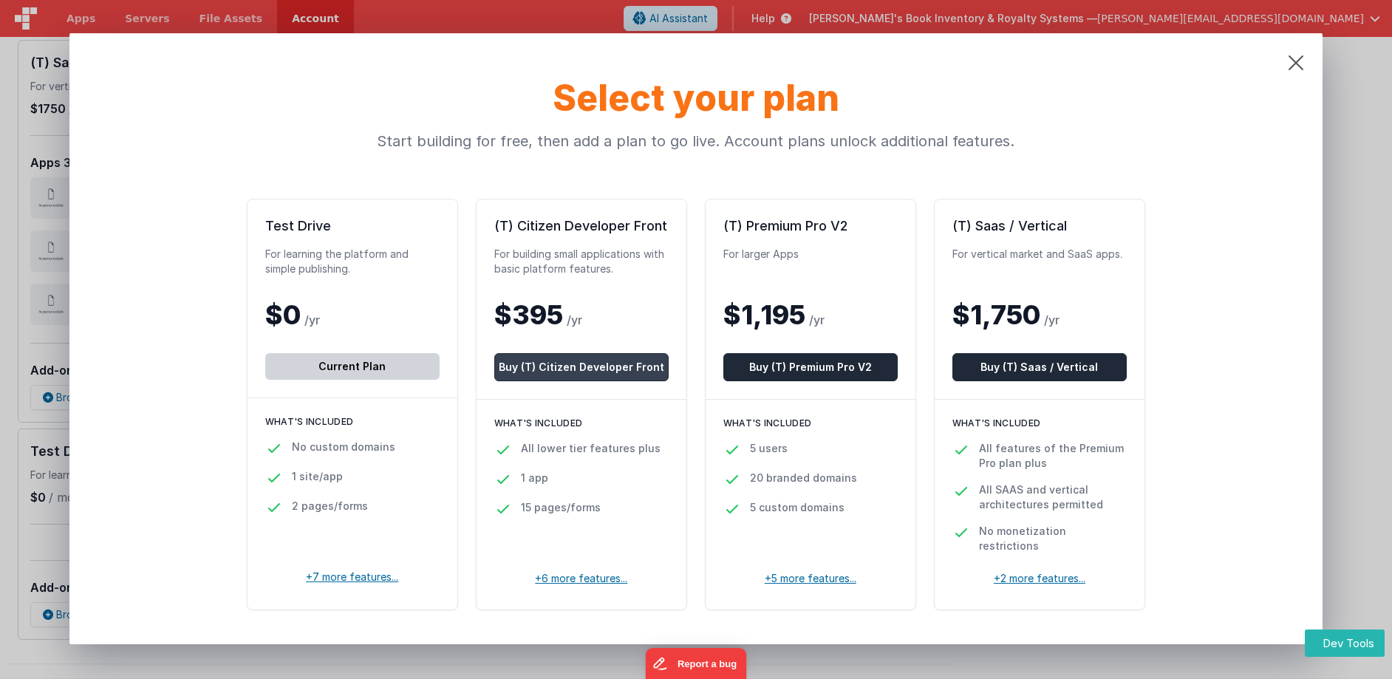
click at [593, 371] on button "Buy (T) Citizen Developer Front" at bounding box center [581, 367] width 174 height 28
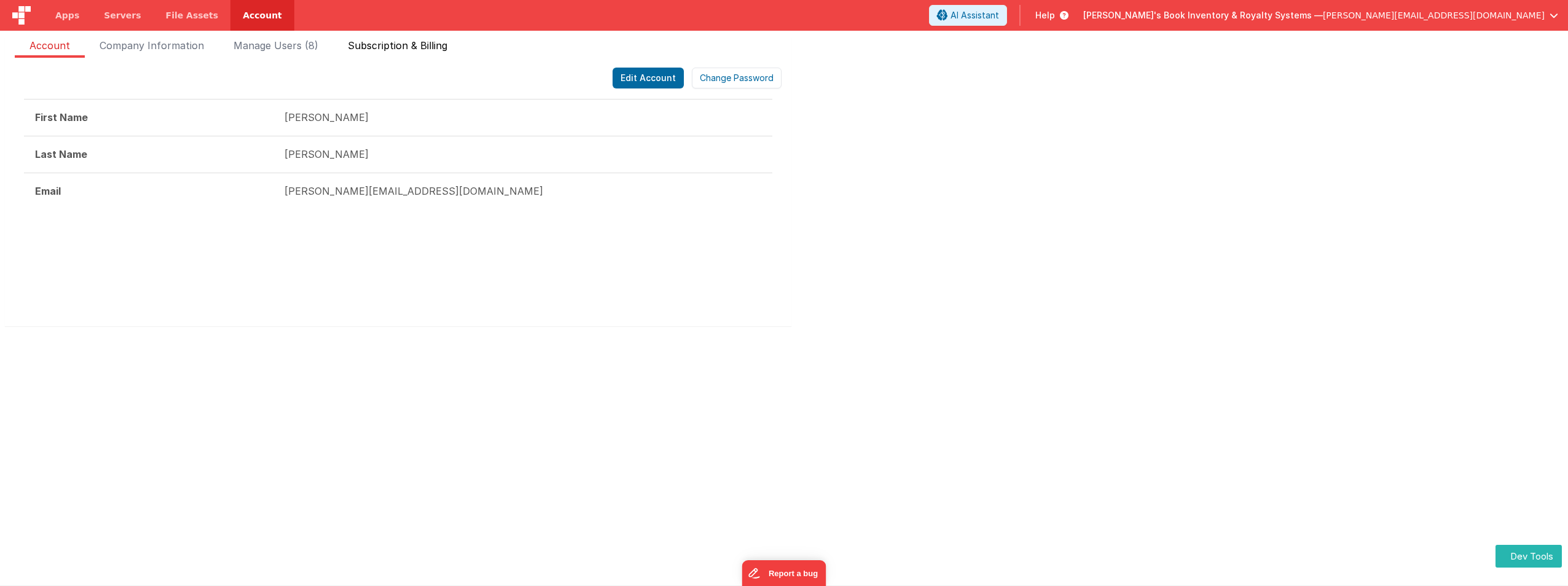
click at [398, 39] on span "Subscription & Billing" at bounding box center [398, 48] width 100 height 20
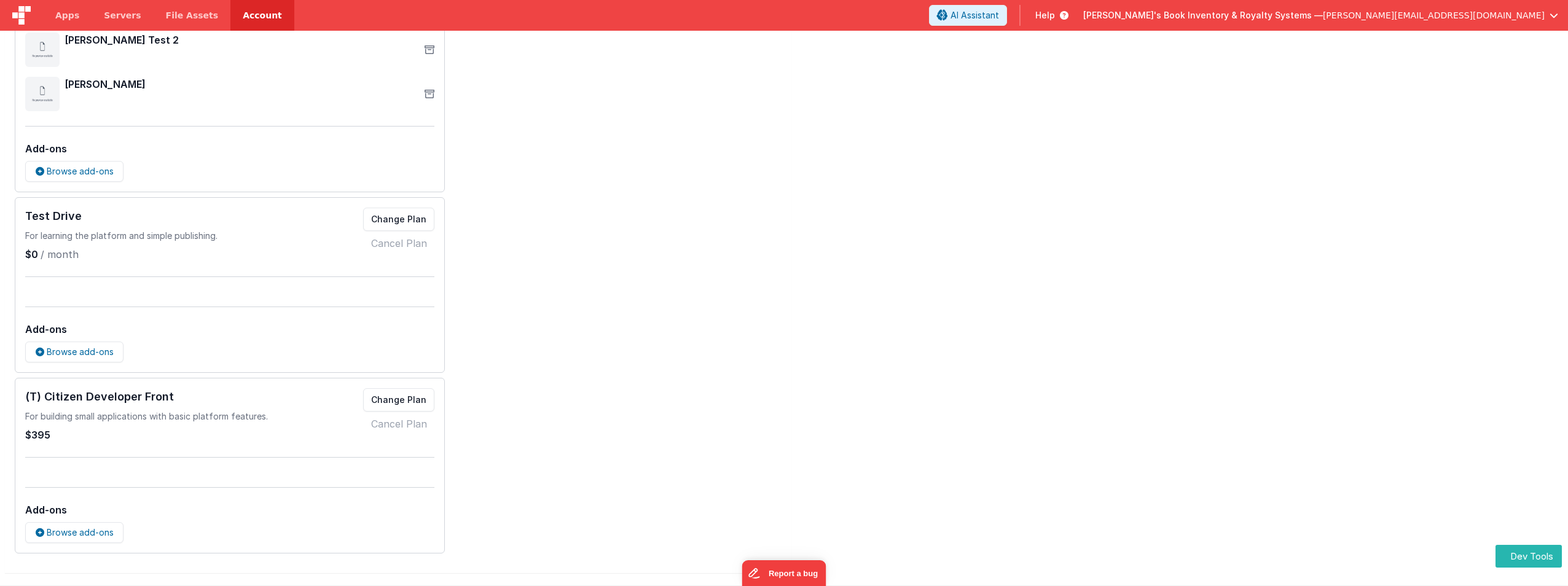
scroll to position [502, 0]
